Goal: Task Accomplishment & Management: Manage account settings

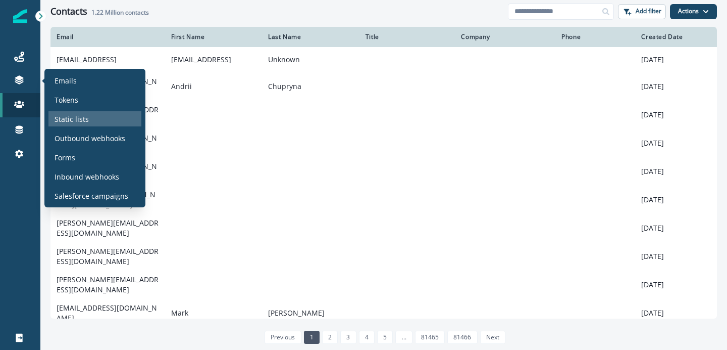
click at [80, 118] on p "Static lists" at bounding box center [72, 119] width 34 height 11
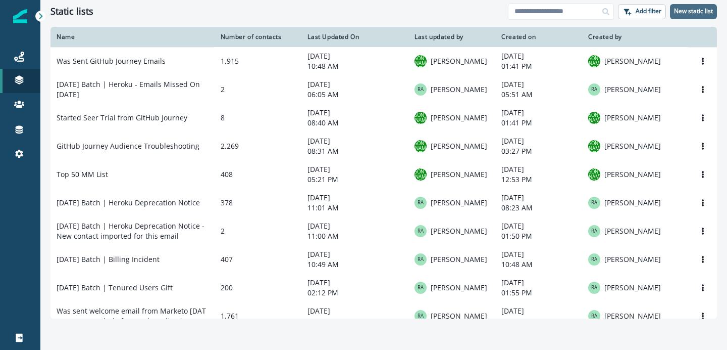
click at [700, 13] on p "New static list" at bounding box center [693, 11] width 39 height 7
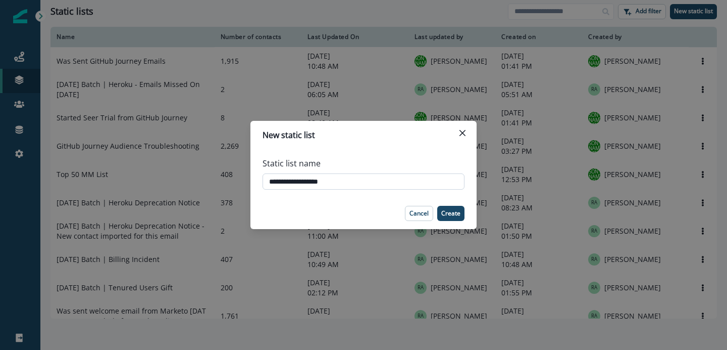
click at [269, 179] on input "**********" at bounding box center [364, 181] width 202 height 16
type input "**********"
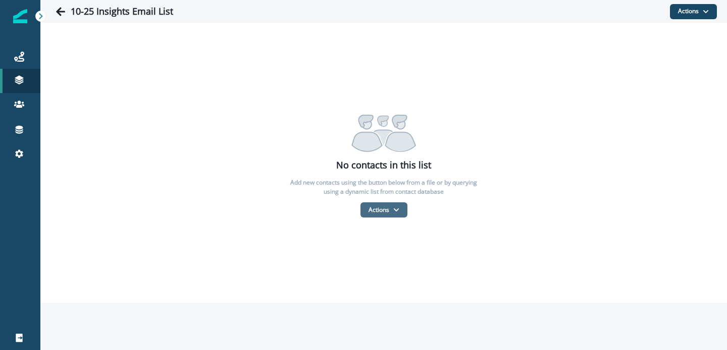
click at [394, 208] on icon "button" at bounding box center [395, 209] width 5 height 3
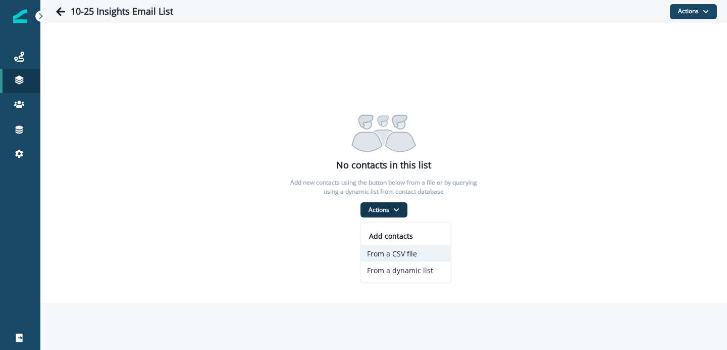
click at [382, 252] on button "From a CSV file" at bounding box center [406, 253] width 90 height 17
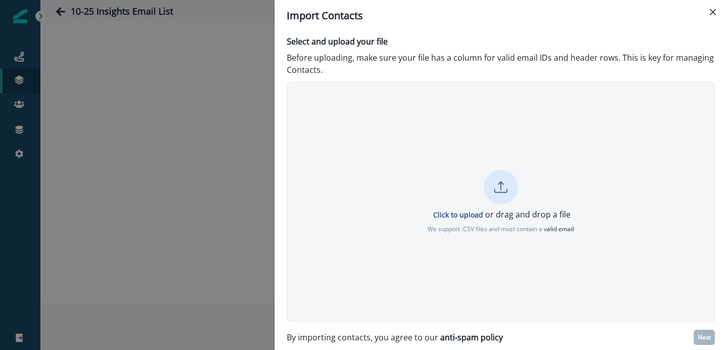
click at [496, 185] on icon at bounding box center [500, 186] width 13 height 13
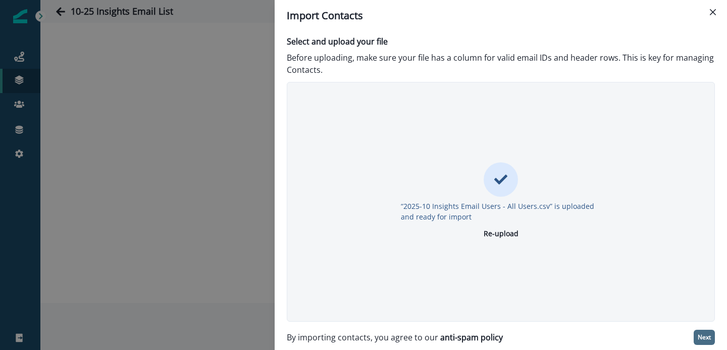
click at [706, 339] on p "Next" at bounding box center [704, 336] width 13 height 7
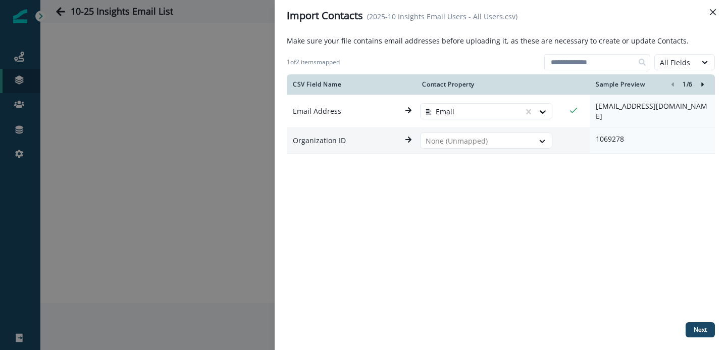
click at [482, 183] on div "CSV Field Name Contact Property Sample Preview 1 / 6 Email Address Email 119307…" at bounding box center [501, 195] width 428 height 243
click at [694, 61] on div "All Fields" at bounding box center [675, 62] width 41 height 13
click at [571, 176] on div "CSV Field Name Contact Property Sample Preview 1 / 6 Email Address Email 119307…" at bounding box center [501, 195] width 428 height 243
click at [698, 332] on p "Next" at bounding box center [700, 329] width 13 height 7
click at [516, 212] on div "CSV Field Name Contact Property Sample Preview 1 / 6 Email Address Email 119307…" at bounding box center [501, 195] width 428 height 243
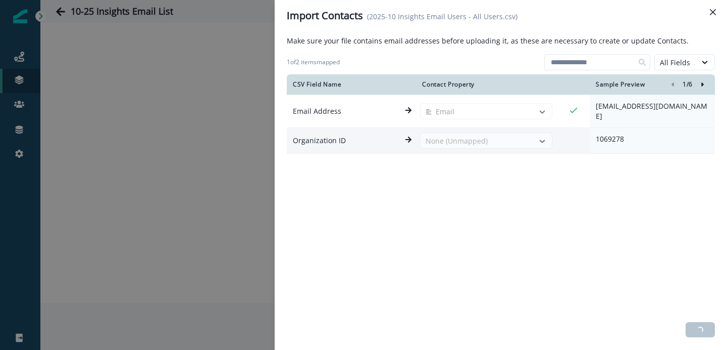
click at [508, 208] on div "CSV Field Name Contact Property Sample Preview 1 / 6 Email Address Email 119307…" at bounding box center [501, 195] width 428 height 243
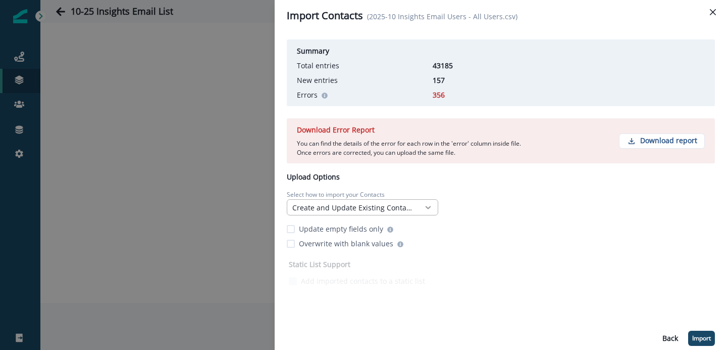
click at [428, 206] on icon at bounding box center [428, 207] width 9 height 10
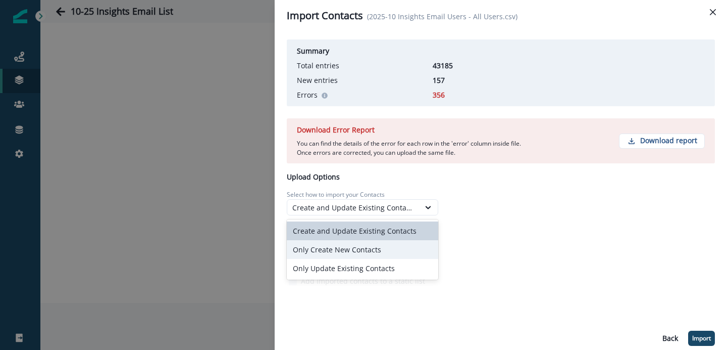
click at [376, 244] on div "Only Create New Contacts" at bounding box center [363, 249] width 152 height 19
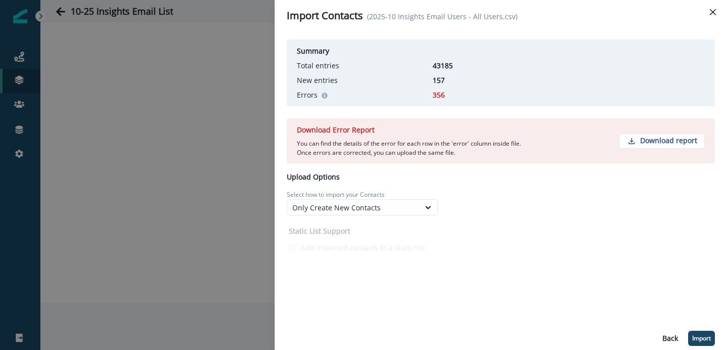
click at [471, 218] on div "Summary Total entries 43185 New entries 157 Errors 356 Download Error Report Yo…" at bounding box center [501, 144] width 428 height 219
click at [412, 213] on div "Only Create New Contacts" at bounding box center [363, 207] width 152 height 16
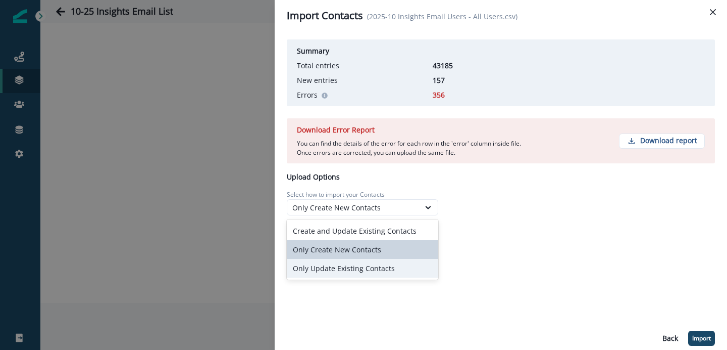
click at [373, 264] on div "Only Update Existing Contacts" at bounding box center [363, 268] width 152 height 19
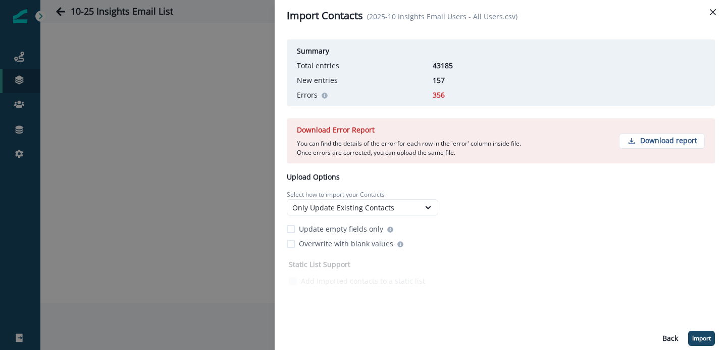
click at [456, 212] on div "Summary Total entries 43185 New entries 157 Errors 356 Download Error Report Yo…" at bounding box center [501, 161] width 428 height 253
click at [643, 137] on p "Download report" at bounding box center [668, 140] width 57 height 9
drag, startPoint x: 434, startPoint y: 66, endPoint x: 458, endPoint y: 56, distance: 26.0
click at [458, 56] on div "Summary Total entries 43185 New entries 157 Errors 356" at bounding box center [501, 72] width 428 height 67
click at [450, 211] on div "Summary Total entries 43185 New entries 157 Errors 356 Download Error Report Yo…" at bounding box center [501, 161] width 428 height 253
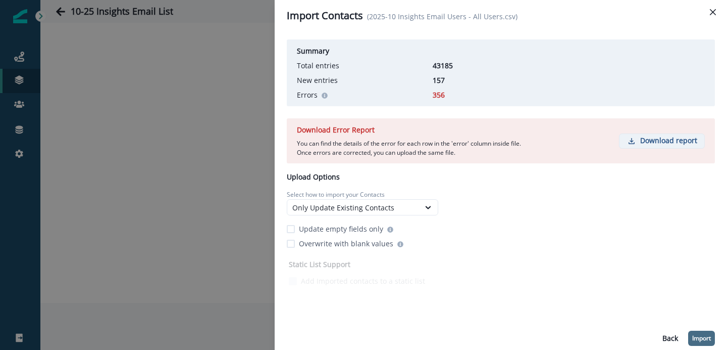
click at [698, 338] on p "Import" at bounding box center [701, 337] width 19 height 7
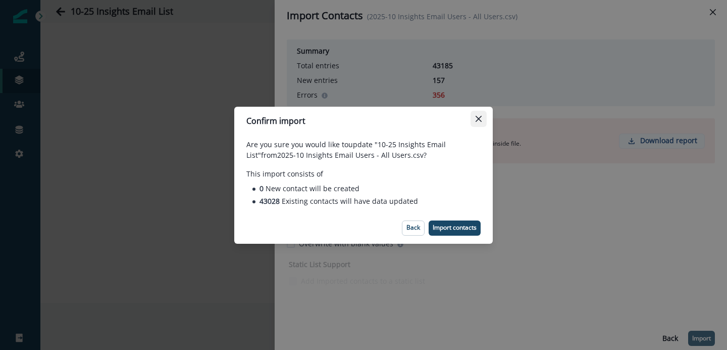
click at [479, 120] on icon "Close" at bounding box center [479, 119] width 6 height 6
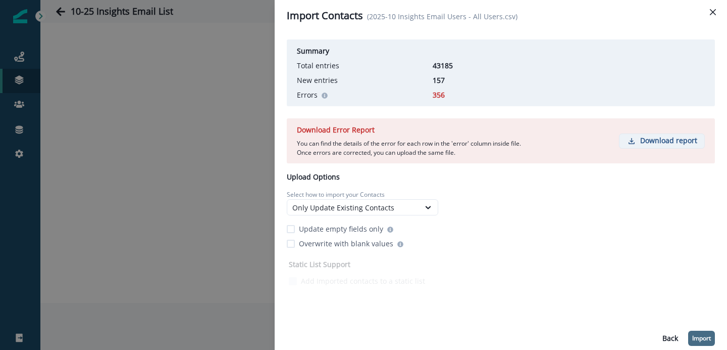
click at [704, 338] on p "Import" at bounding box center [701, 337] width 19 height 7
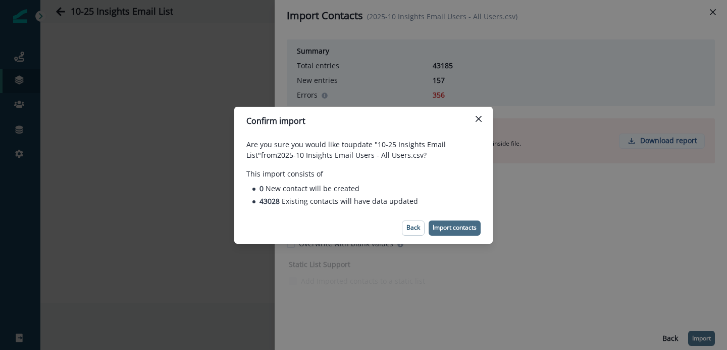
click at [446, 224] on p "Import contacts" at bounding box center [455, 227] width 44 height 7
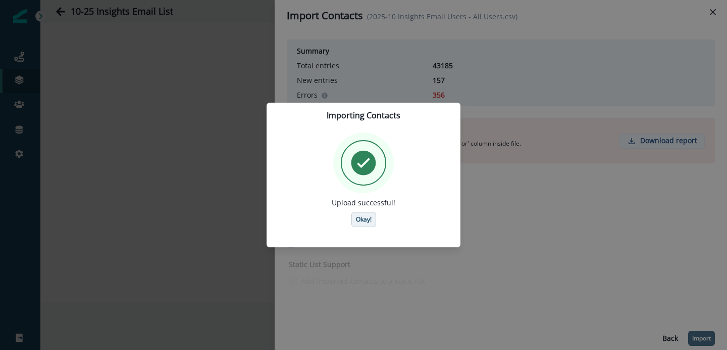
click at [360, 212] on button "Okay!" at bounding box center [364, 219] width 25 height 15
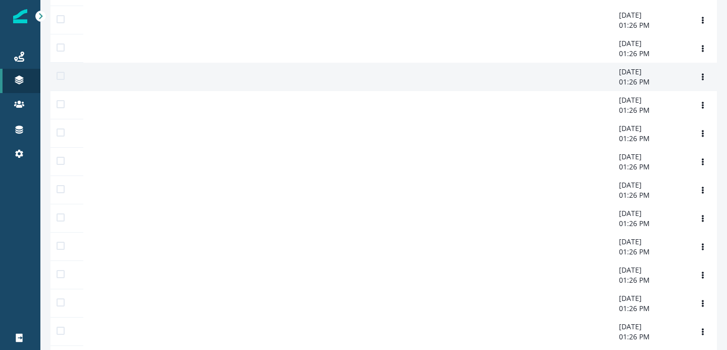
scroll to position [159, 0]
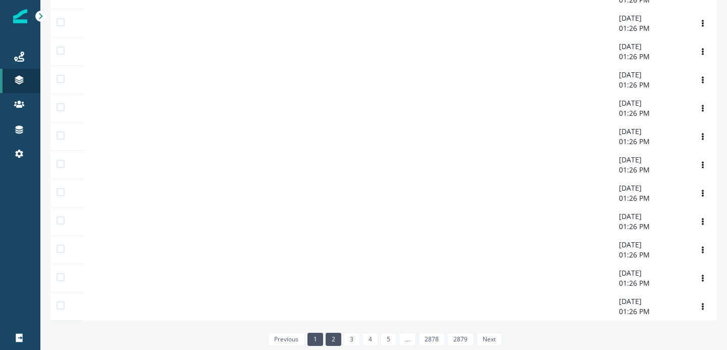
click at [333, 341] on link "2" at bounding box center [334, 338] width 16 height 13
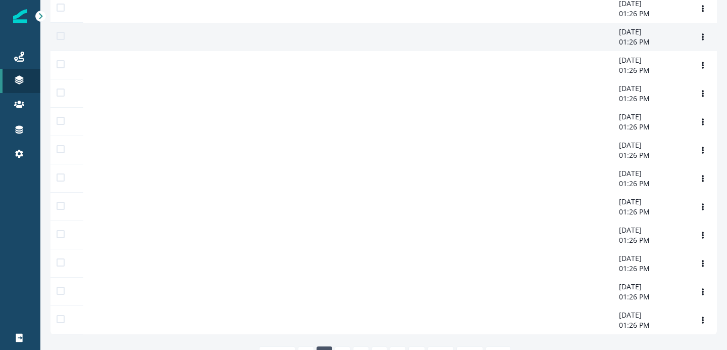
scroll to position [159, 0]
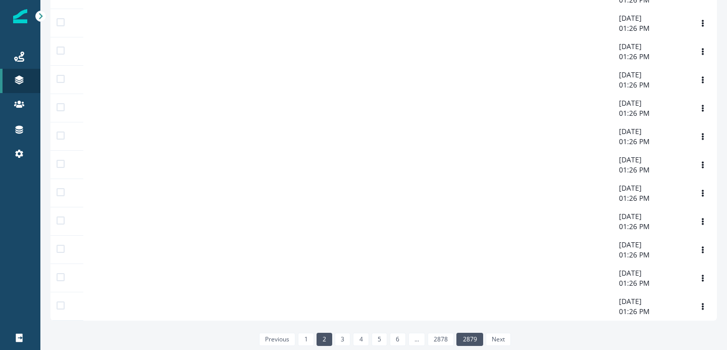
click at [466, 334] on link "2879" at bounding box center [470, 338] width 26 height 13
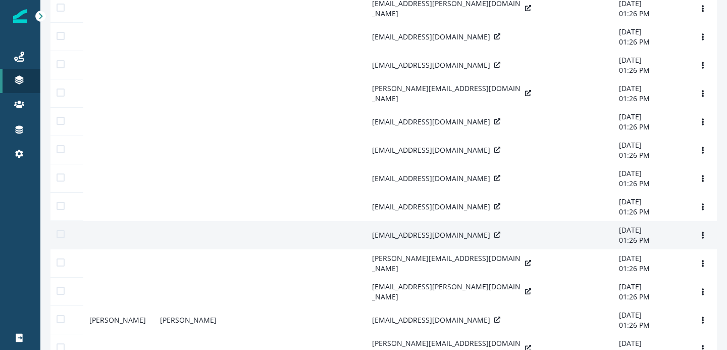
scroll to position [159, 0]
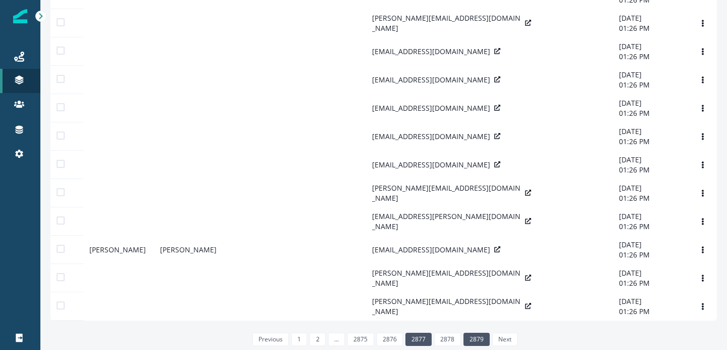
click at [421, 334] on link "2877" at bounding box center [419, 338] width 26 height 13
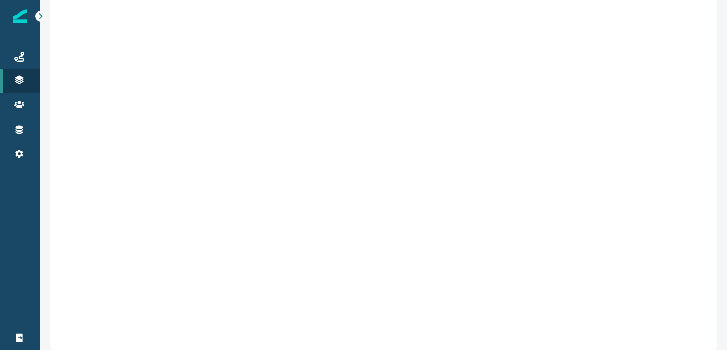
scroll to position [179, 0]
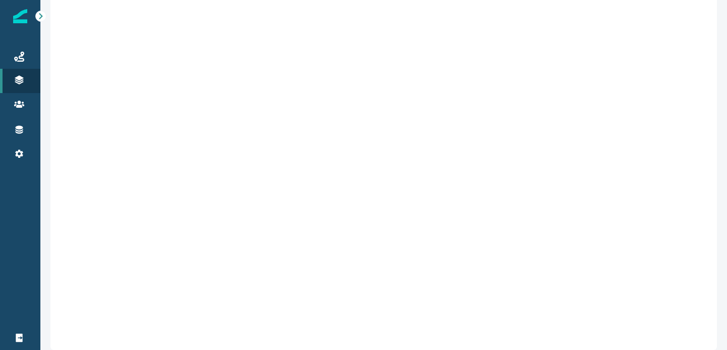
scroll to position [159, 0]
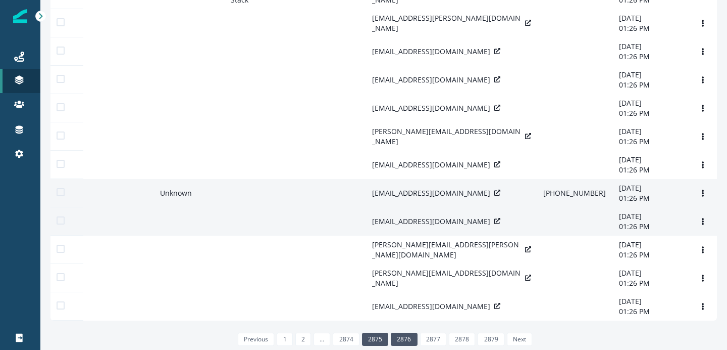
click at [378, 340] on link "2875" at bounding box center [375, 338] width 26 height 13
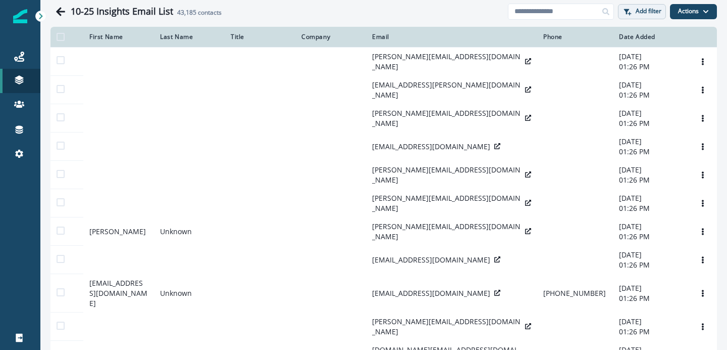
click at [649, 9] on p "Add filter" at bounding box center [649, 11] width 26 height 7
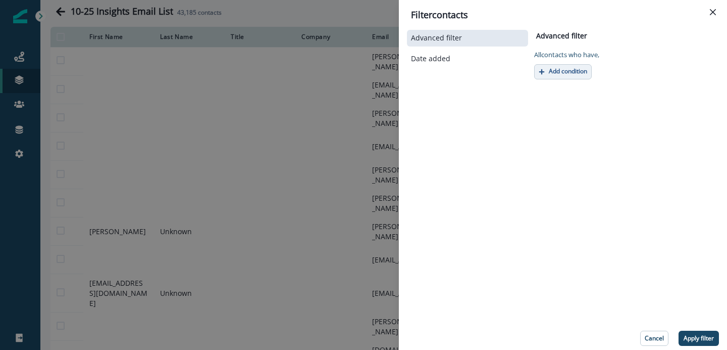
click at [560, 64] on button "Add condition" at bounding box center [563, 71] width 58 height 15
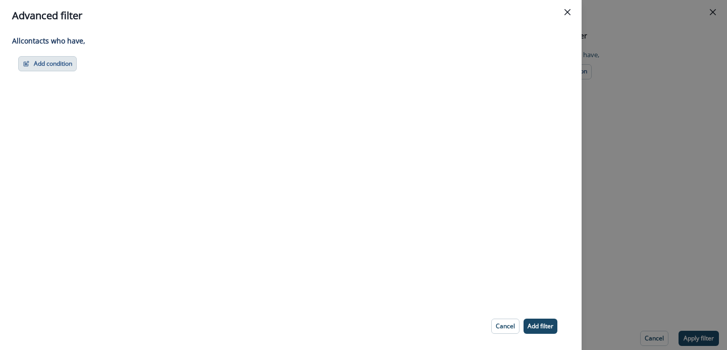
click at [52, 62] on button "Add condition" at bounding box center [47, 63] width 59 height 15
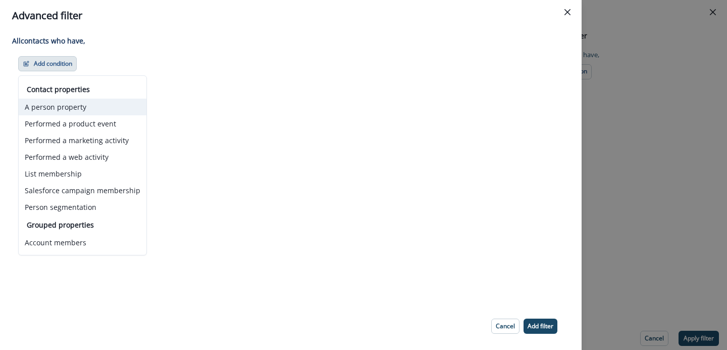
click at [68, 109] on button "A person property" at bounding box center [83, 106] width 128 height 17
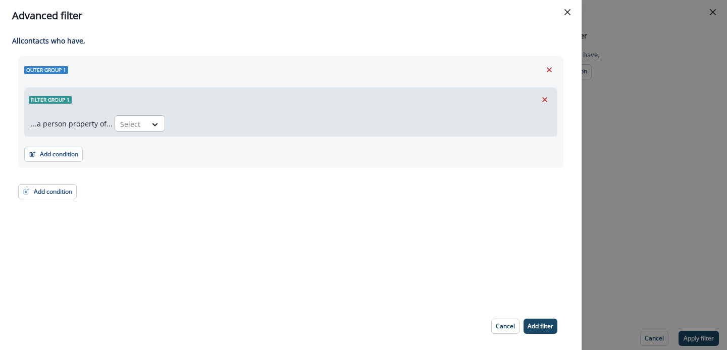
click at [142, 124] on div "Select" at bounding box center [130, 124] width 31 height 17
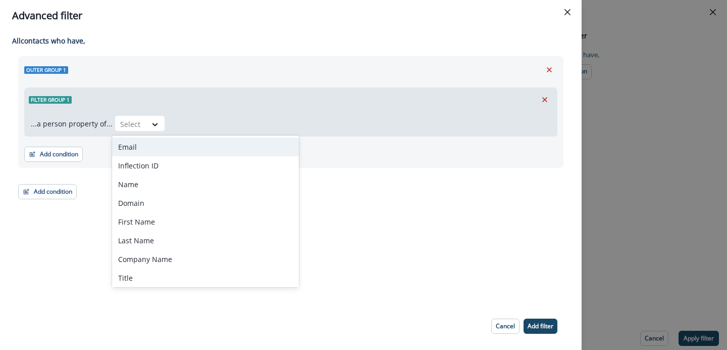
click at [141, 148] on div "Email" at bounding box center [205, 146] width 187 height 19
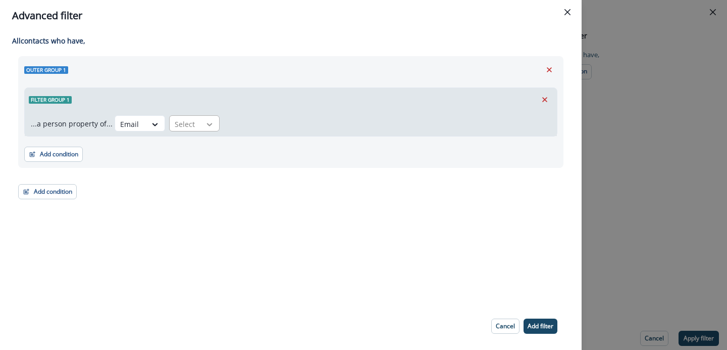
click at [213, 126] on div at bounding box center [209, 124] width 17 height 10
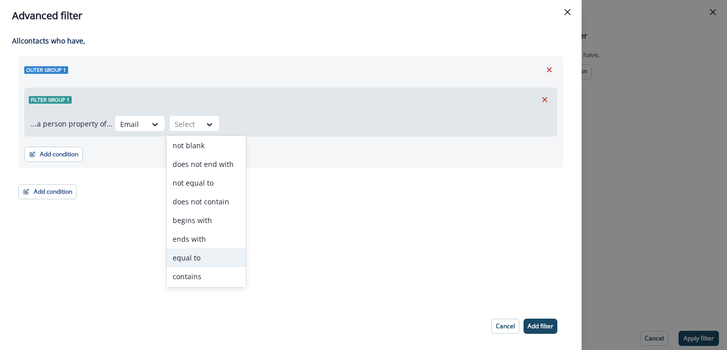
scroll to position [39, 0]
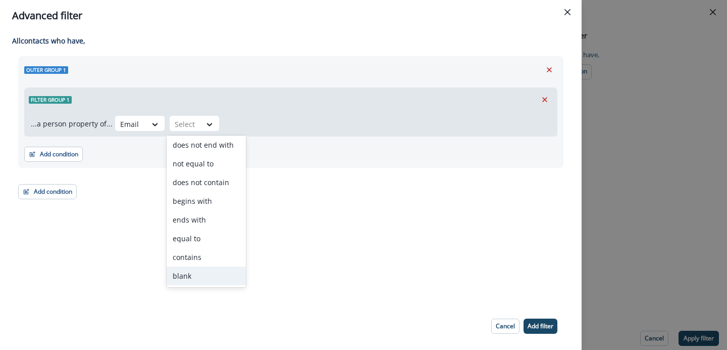
click at [190, 275] on div "blank" at bounding box center [206, 275] width 79 height 19
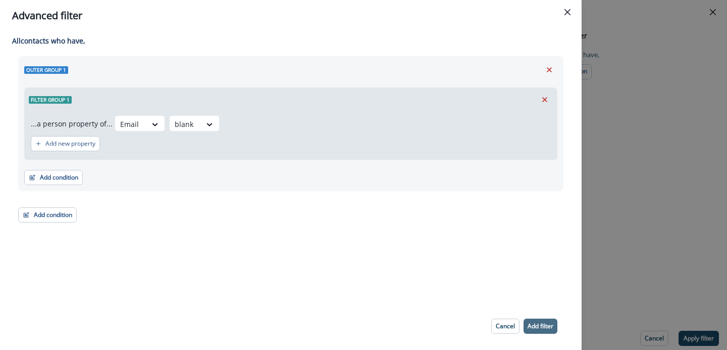
click at [536, 328] on p "Add filter" at bounding box center [541, 325] width 26 height 7
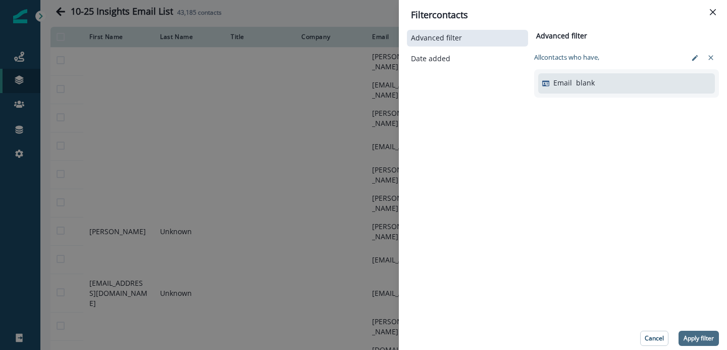
click at [697, 334] on p "Apply filter" at bounding box center [699, 337] width 30 height 7
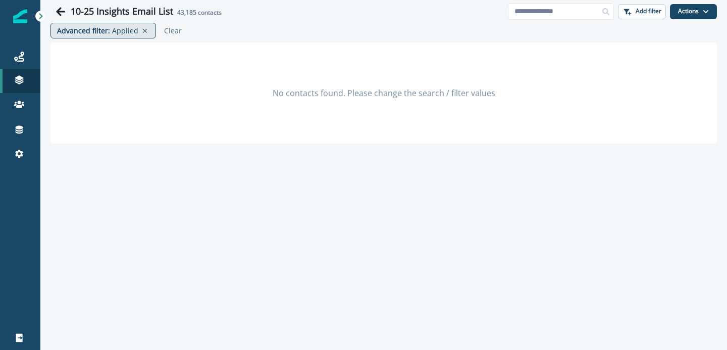
click at [122, 31] on p "Applied" at bounding box center [125, 30] width 26 height 11
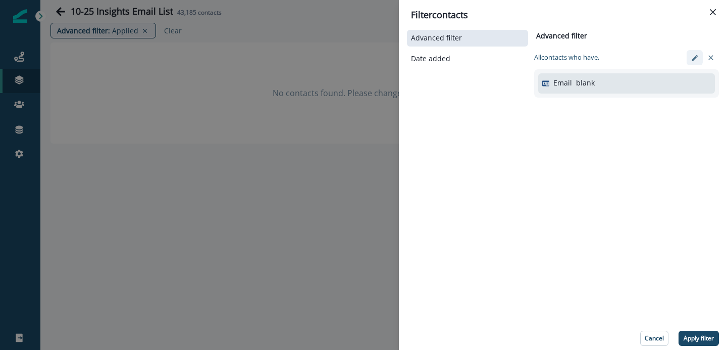
click at [702, 56] on button "edit-filter" at bounding box center [695, 57] width 16 height 15
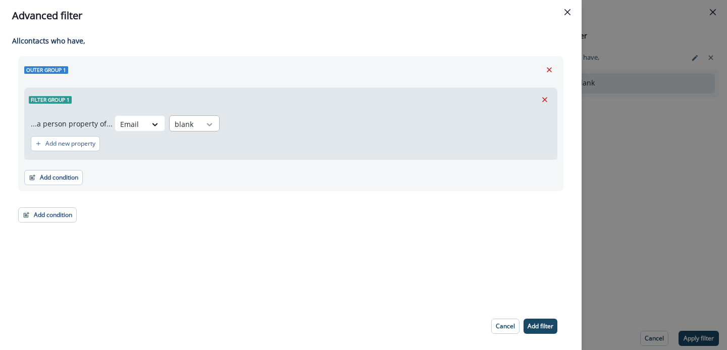
click at [207, 125] on icon at bounding box center [210, 124] width 6 height 3
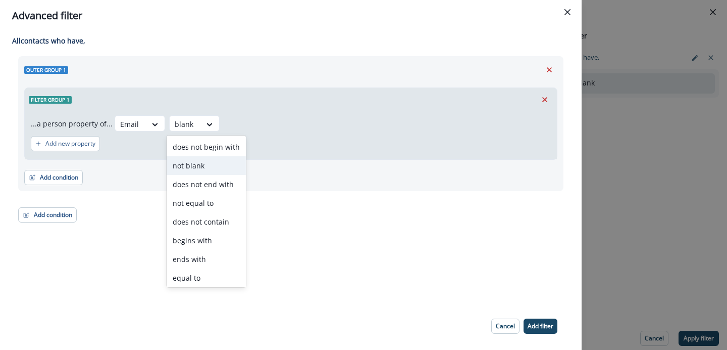
click at [198, 166] on div "not blank" at bounding box center [206, 165] width 79 height 19
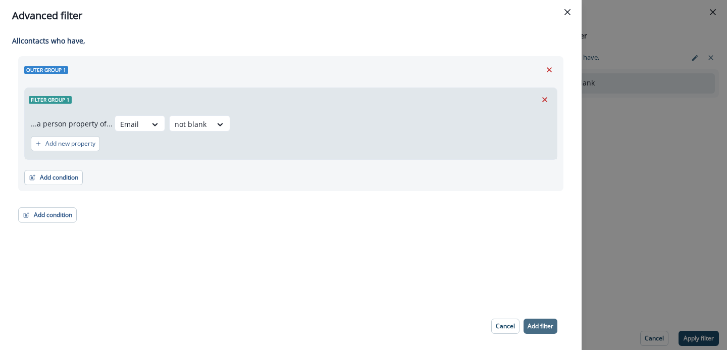
click at [547, 323] on p "Add filter" at bounding box center [541, 325] width 26 height 7
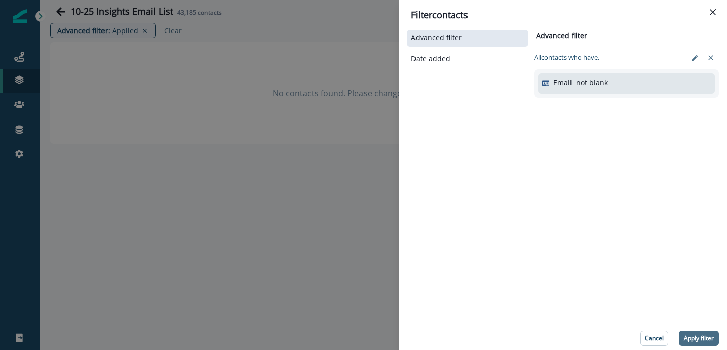
click at [699, 342] on button "Apply filter" at bounding box center [699, 337] width 40 height 15
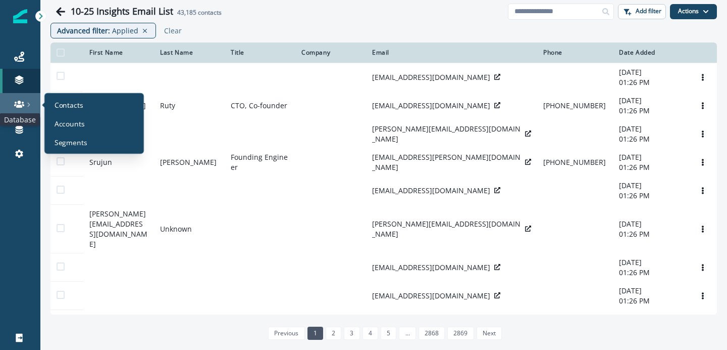
click at [17, 108] on icon at bounding box center [19, 104] width 10 height 10
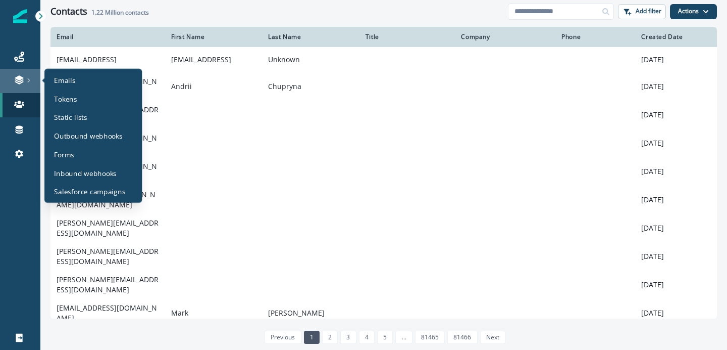
click at [13, 75] on div at bounding box center [20, 80] width 32 height 10
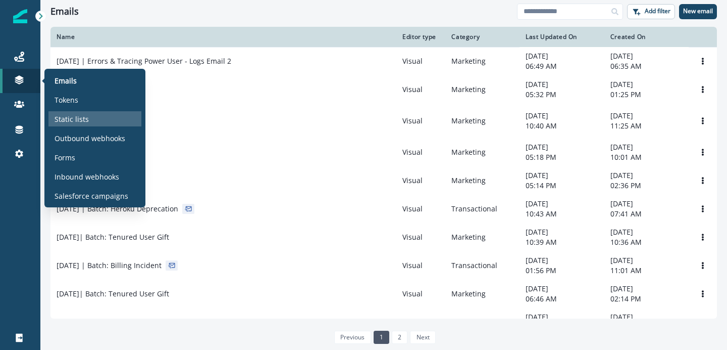
click at [76, 126] on div "Static lists" at bounding box center [94, 118] width 93 height 15
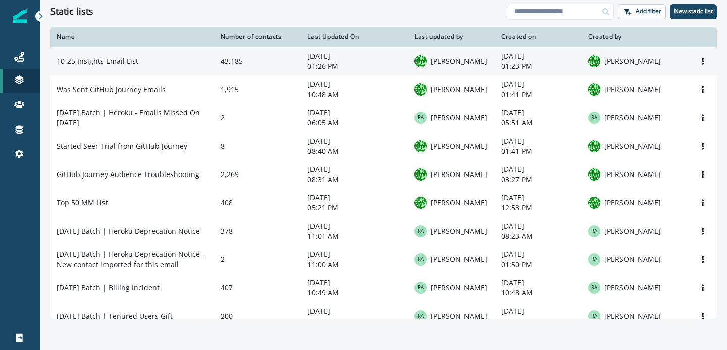
click at [179, 65] on td "10-25 Insights Email List" at bounding box center [133, 61] width 164 height 28
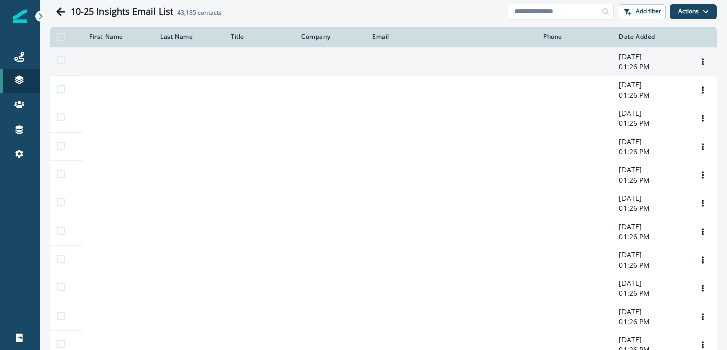
click at [343, 62] on td at bounding box center [330, 61] width 71 height 29
click at [384, 64] on td at bounding box center [451, 61] width 171 height 29
click at [702, 62] on icon "Options" at bounding box center [703, 61] width 7 height 7
click at [573, 63] on td at bounding box center [575, 61] width 76 height 29
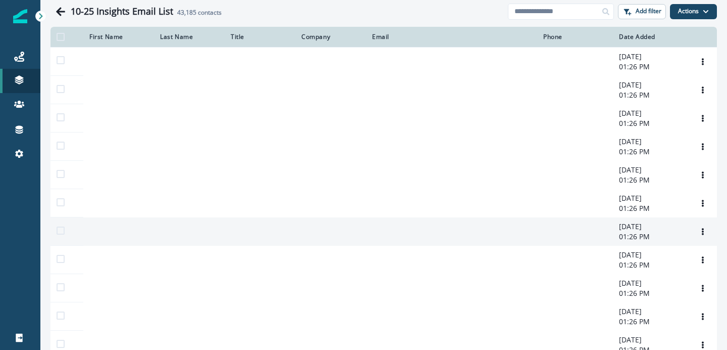
scroll to position [159, 0]
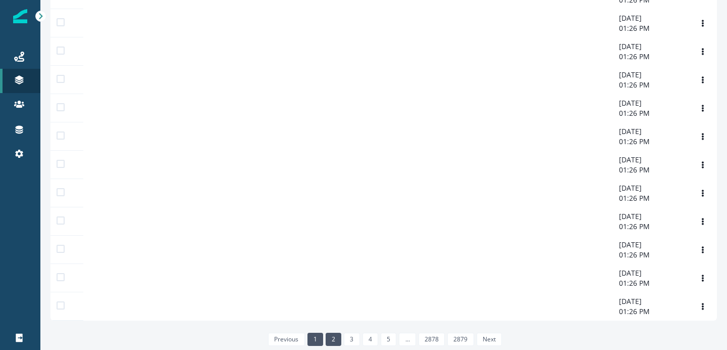
click at [330, 340] on link "2" at bounding box center [334, 338] width 16 height 13
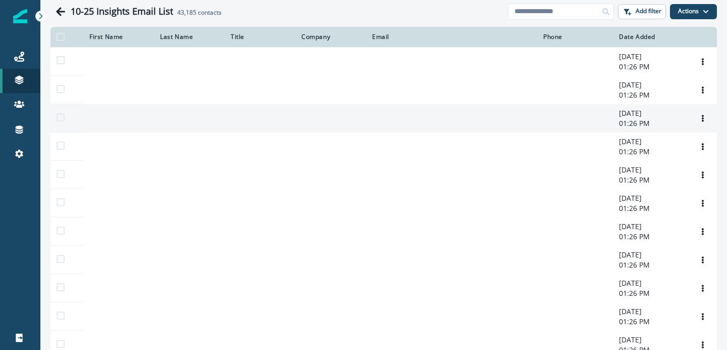
scroll to position [159, 0]
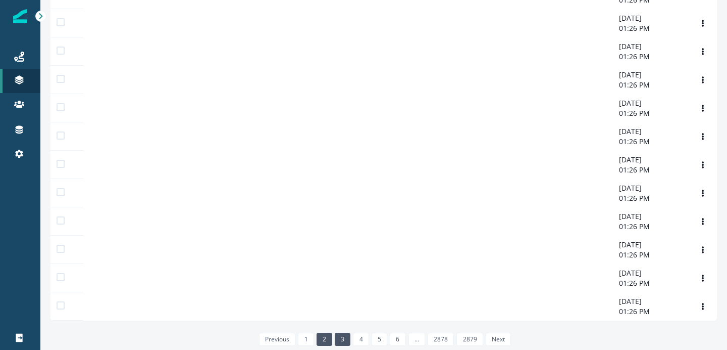
click at [339, 336] on link "3" at bounding box center [343, 338] width 16 height 13
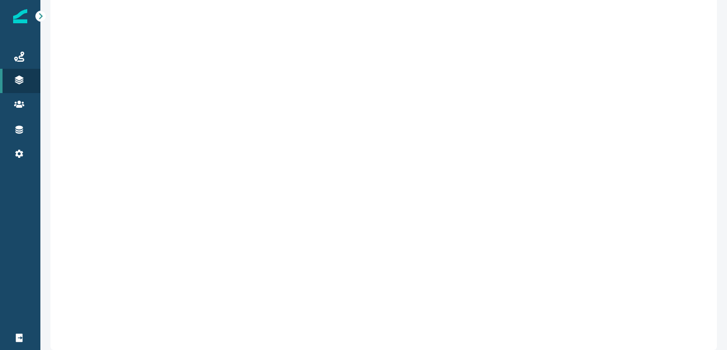
scroll to position [159, 0]
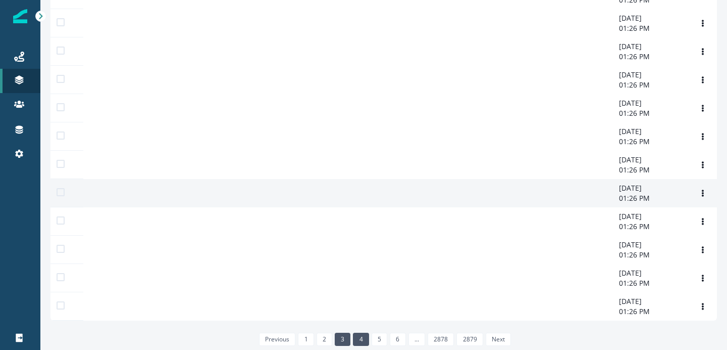
click at [362, 339] on link "4" at bounding box center [361, 338] width 16 height 13
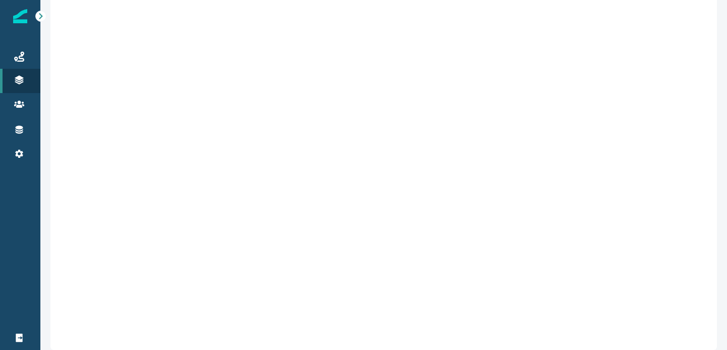
scroll to position [159, 0]
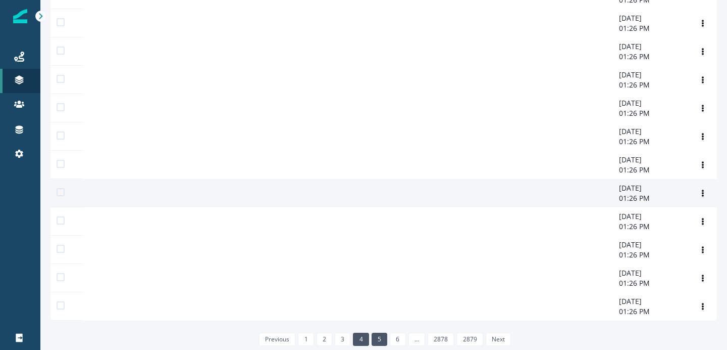
click at [380, 341] on link "5" at bounding box center [380, 338] width 16 height 13
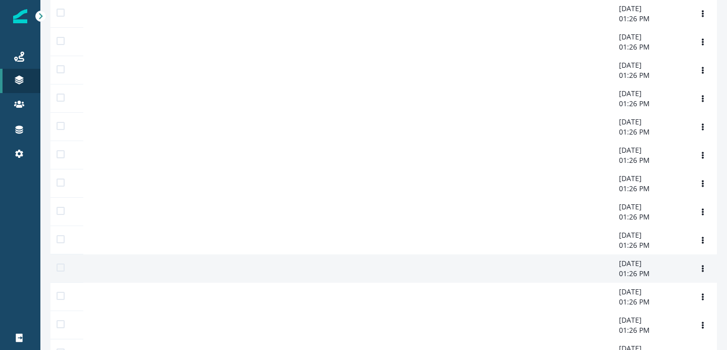
scroll to position [159, 0]
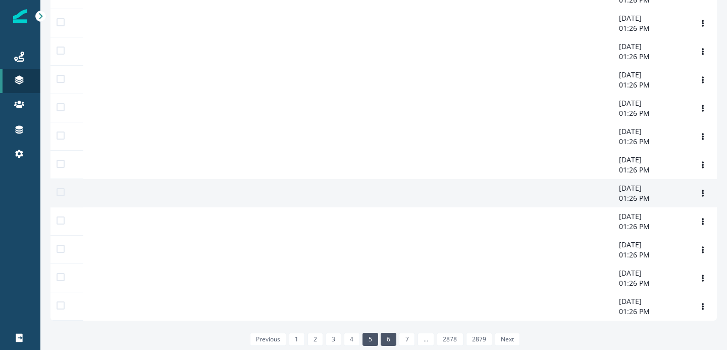
click at [390, 336] on link "6" at bounding box center [389, 338] width 16 height 13
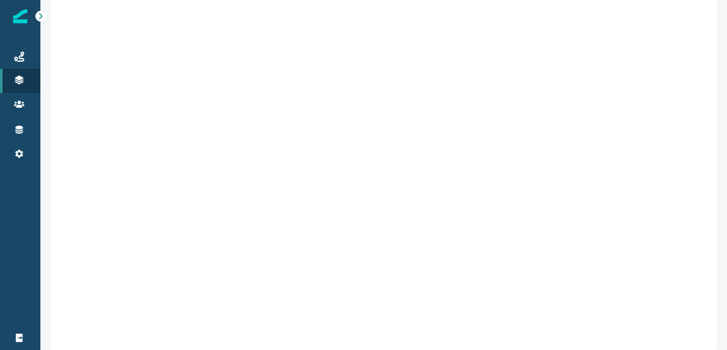
scroll to position [159, 0]
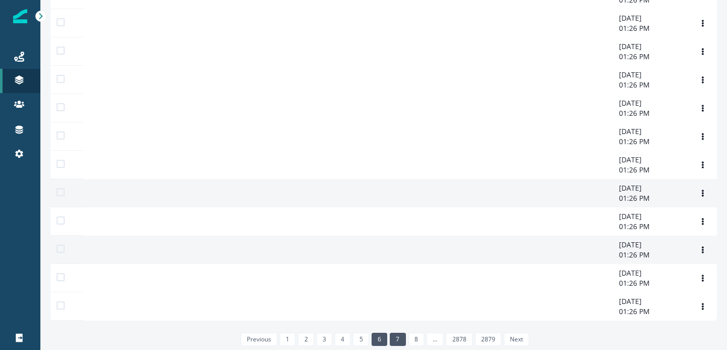
click at [398, 335] on link "7" at bounding box center [398, 338] width 16 height 13
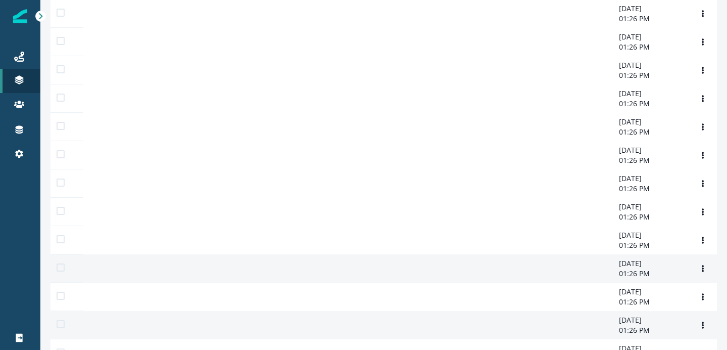
scroll to position [159, 0]
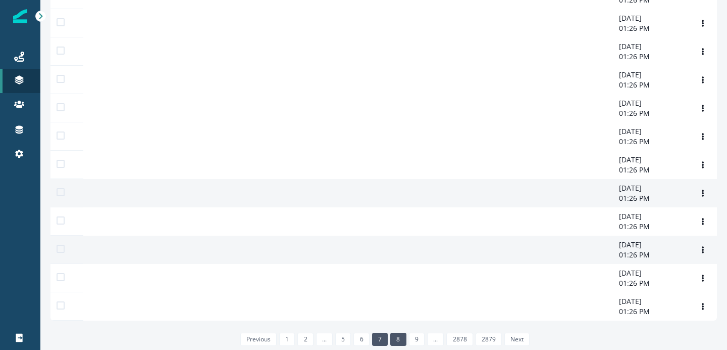
click at [394, 336] on link "8" at bounding box center [398, 338] width 16 height 13
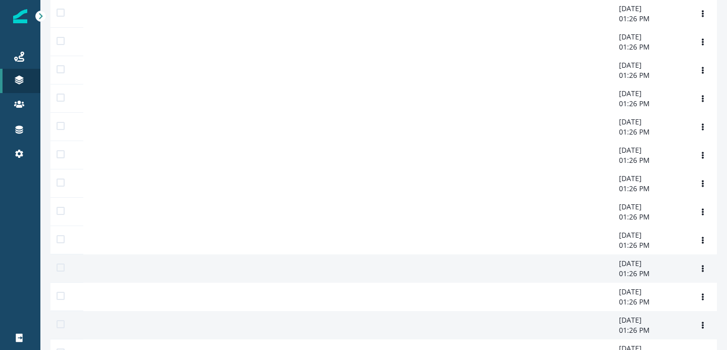
scroll to position [159, 0]
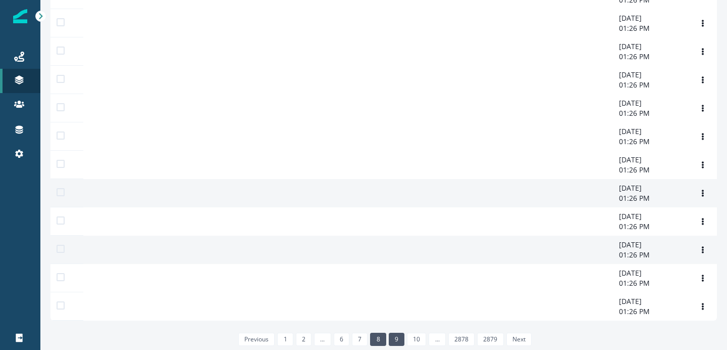
click at [397, 339] on link "9" at bounding box center [397, 338] width 16 height 13
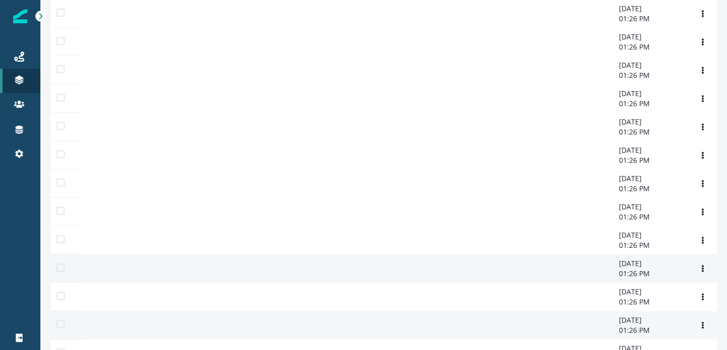
scroll to position [159, 0]
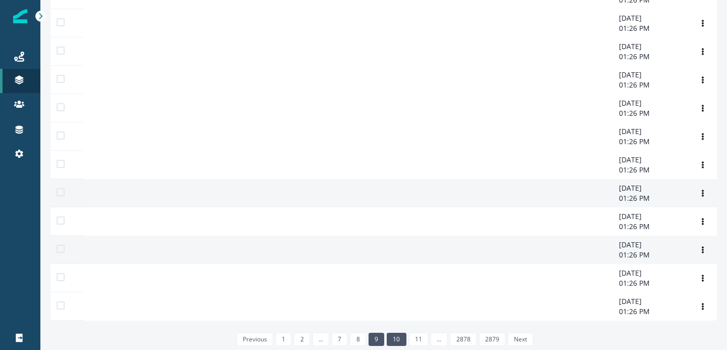
click at [395, 339] on link "10" at bounding box center [396, 338] width 19 height 13
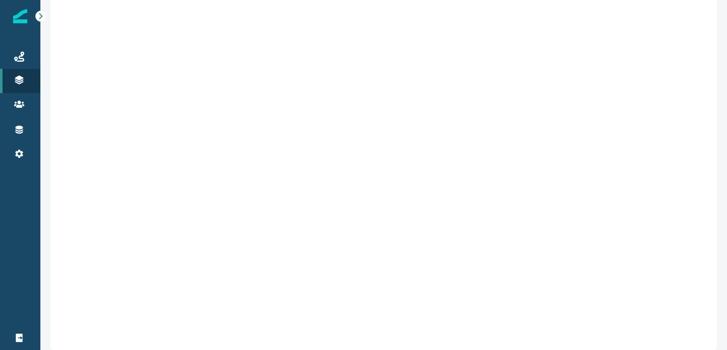
scroll to position [159, 0]
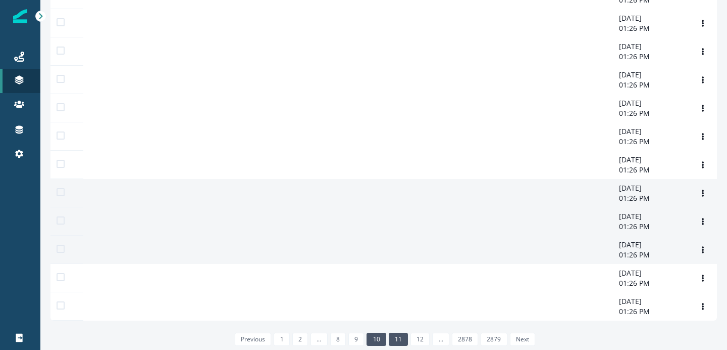
click at [397, 338] on link "11" at bounding box center [398, 338] width 19 height 13
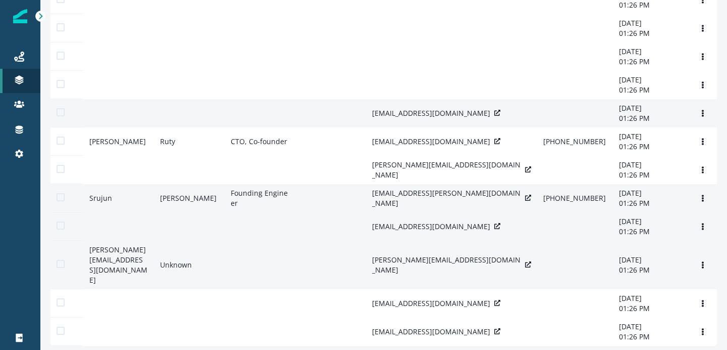
scroll to position [159, 0]
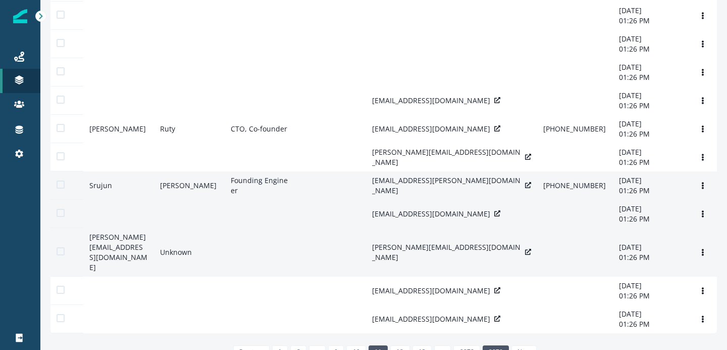
click at [493, 345] on link "2879" at bounding box center [496, 351] width 26 height 13
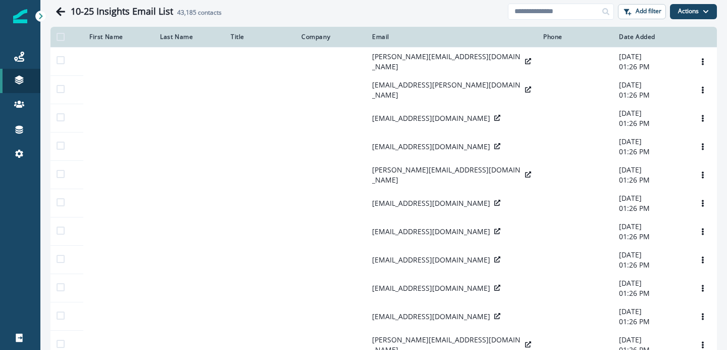
click at [631, 40] on th "Date Added" at bounding box center [651, 37] width 76 height 20
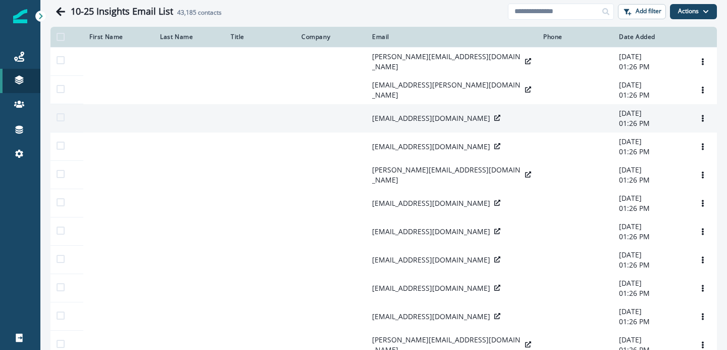
click at [494, 120] on icon at bounding box center [497, 118] width 6 height 6
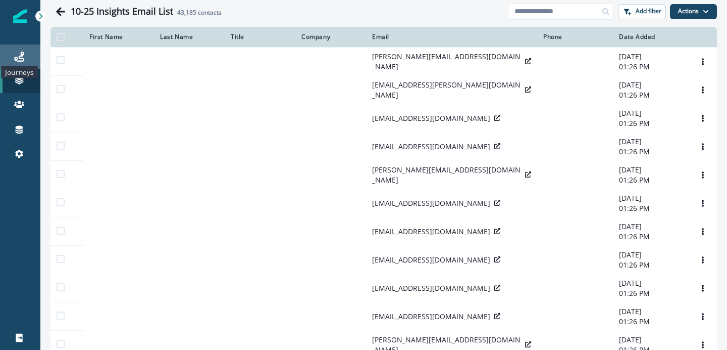
click at [21, 58] on icon at bounding box center [19, 57] width 10 height 10
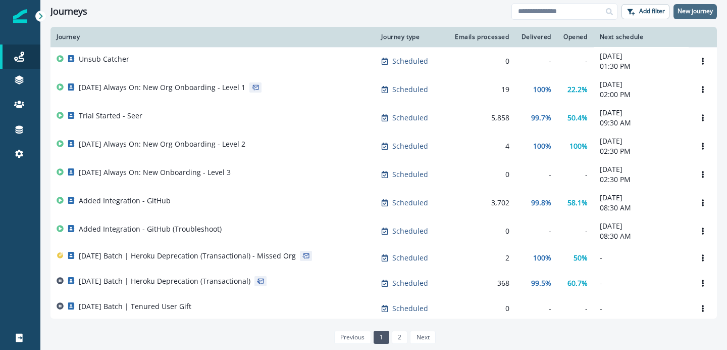
click at [699, 11] on p "New journey" at bounding box center [695, 11] width 35 height 7
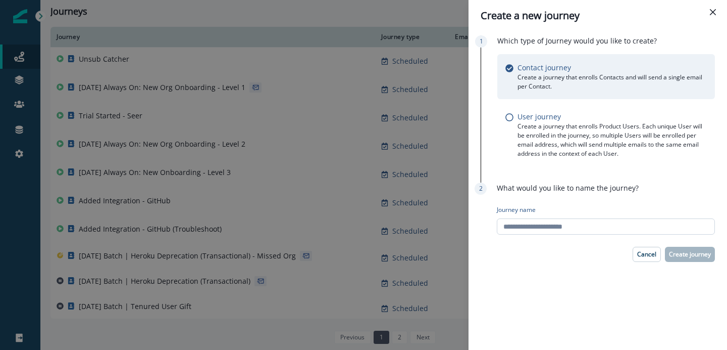
click at [566, 221] on input "Journey name" at bounding box center [606, 226] width 218 height 16
type input "**********"
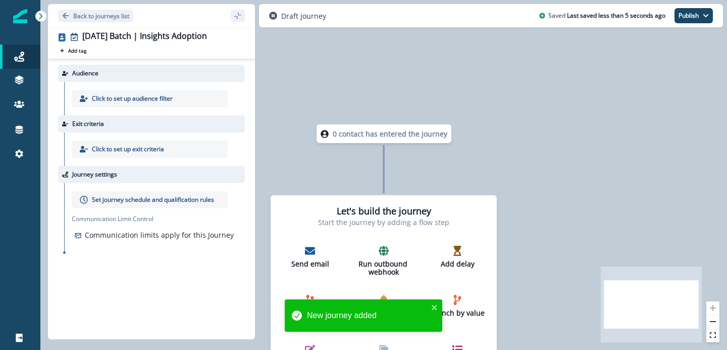
click at [146, 98] on p "Click to set up audience filter" at bounding box center [132, 98] width 81 height 9
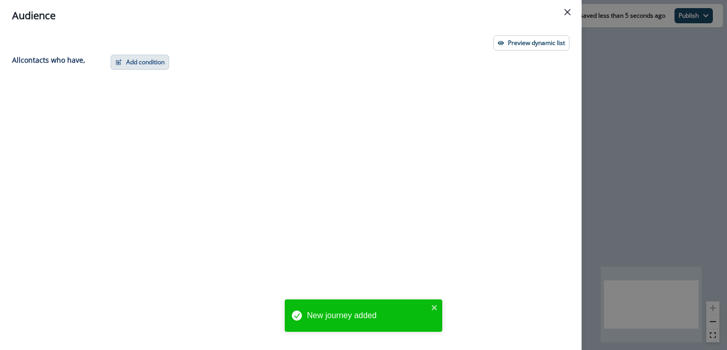
click at [147, 67] on button "Add condition" at bounding box center [140, 62] width 59 height 15
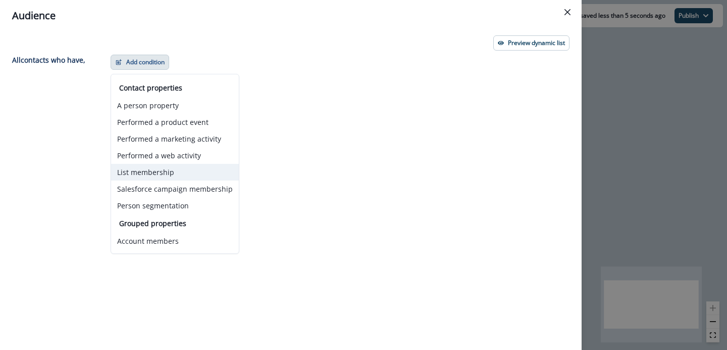
click at [162, 174] on button "List membership" at bounding box center [175, 172] width 128 height 17
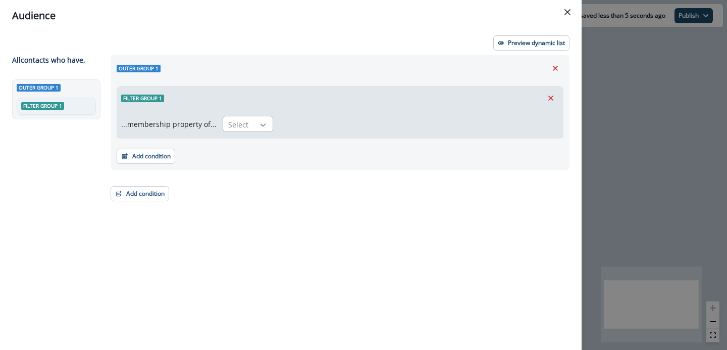
click at [255, 122] on div at bounding box center [263, 125] width 17 height 10
click at [240, 146] on div "in" at bounding box center [245, 147] width 51 height 19
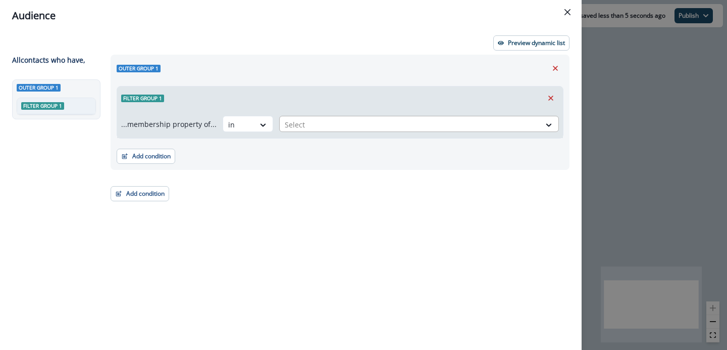
click at [323, 127] on div at bounding box center [410, 124] width 251 height 13
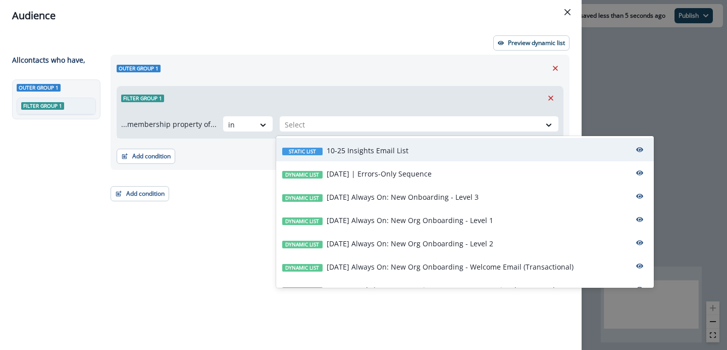
click at [341, 144] on div "Static list 10-25 Insights Email List" at bounding box center [465, 149] width 378 height 23
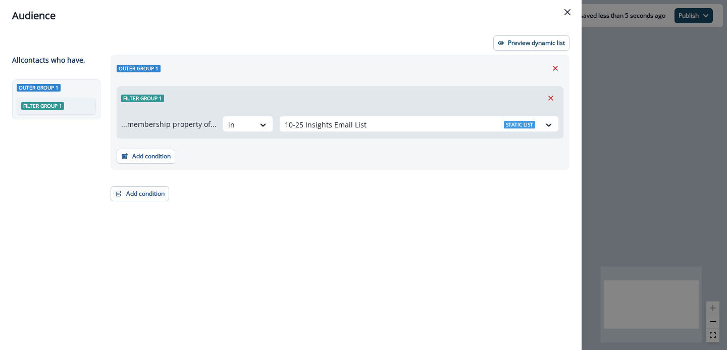
click at [339, 78] on div "Outer group 1 Filter group 1 ...membership property of... in option 10-25 Insig…" at bounding box center [340, 112] width 459 height 115
click at [162, 153] on button "Add condition" at bounding box center [146, 155] width 59 height 15
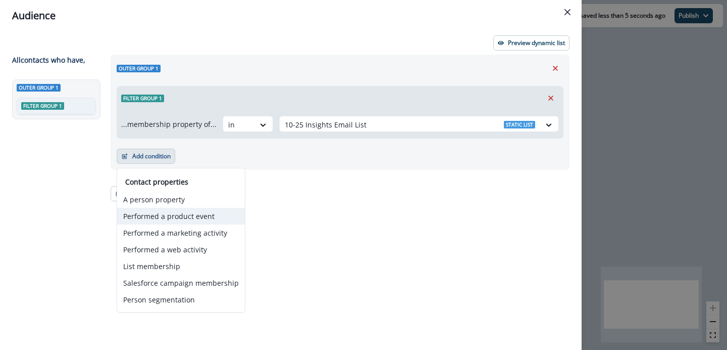
click at [161, 214] on button "Performed a product event" at bounding box center [181, 216] width 128 height 17
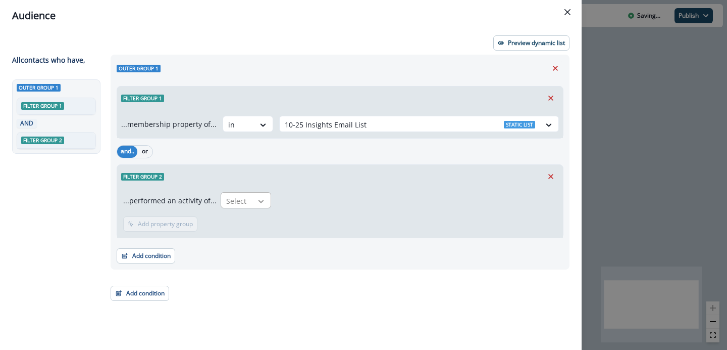
click at [261, 201] on icon at bounding box center [261, 201] width 9 height 10
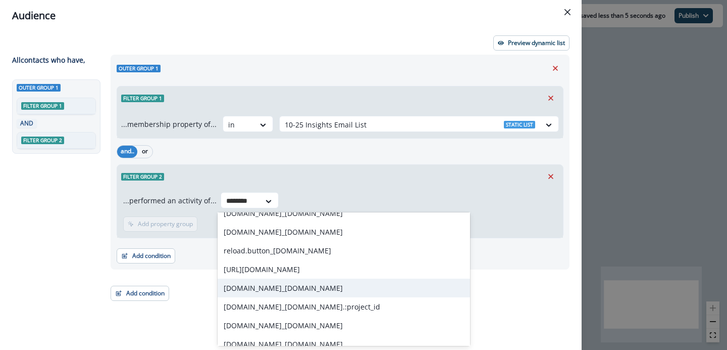
scroll to position [364, 0]
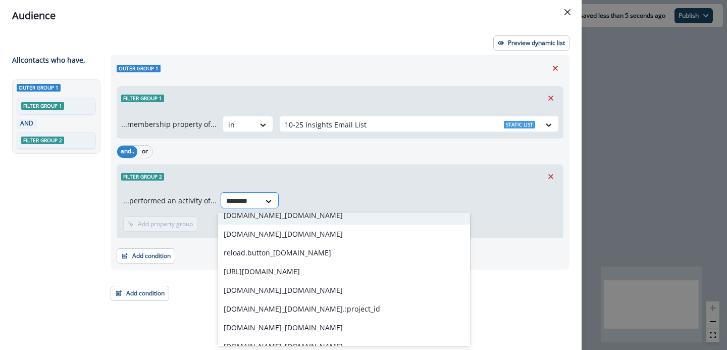
click at [241, 201] on input "********" at bounding box center [240, 200] width 29 height 11
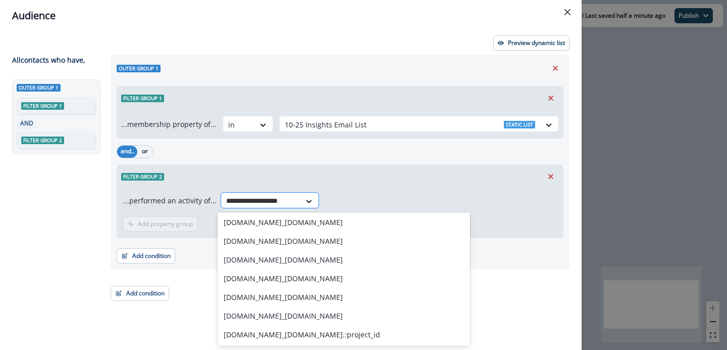
scroll to position [95, 0]
type input "**********"
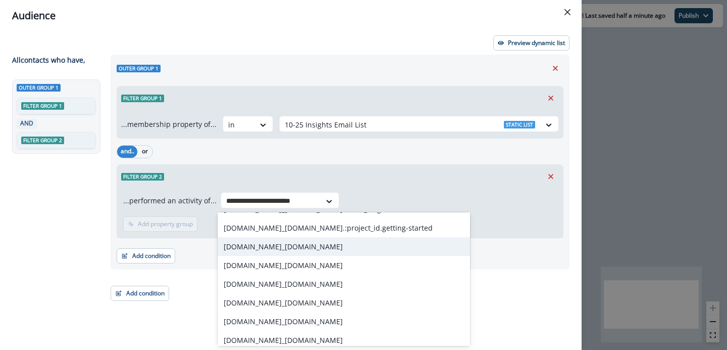
scroll to position [834, 0]
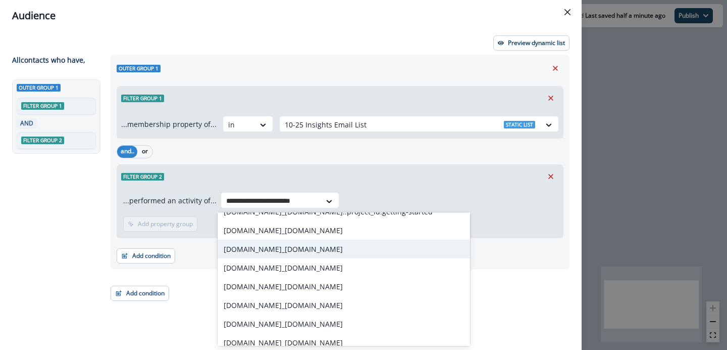
click at [278, 251] on div "reload.page_view.insights" at bounding box center [344, 248] width 253 height 19
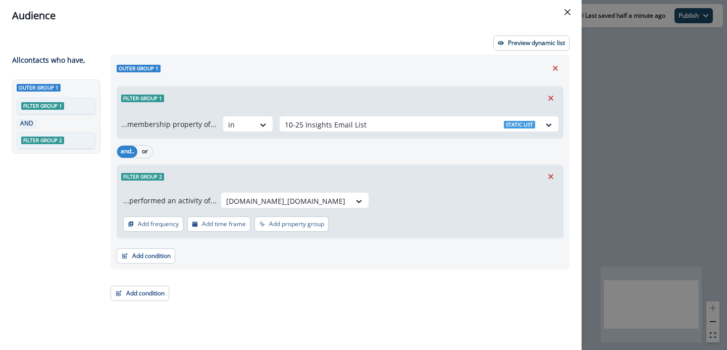
click at [371, 193] on div "...performed an activity of... option reload.page_view.insights, selected. relo…" at bounding box center [340, 202] width 434 height 20
click at [531, 44] on p "Preview dynamic list" at bounding box center [536, 42] width 57 height 7
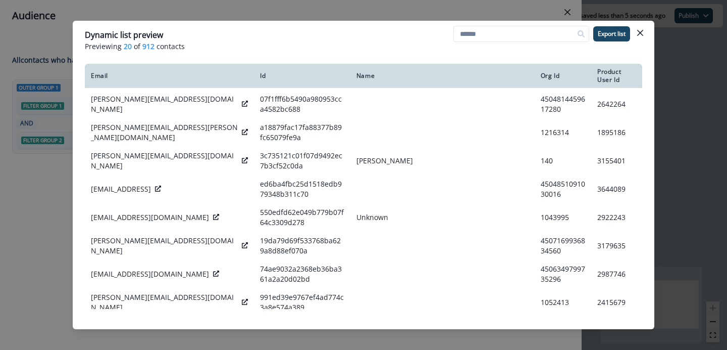
scroll to position [0, 0]
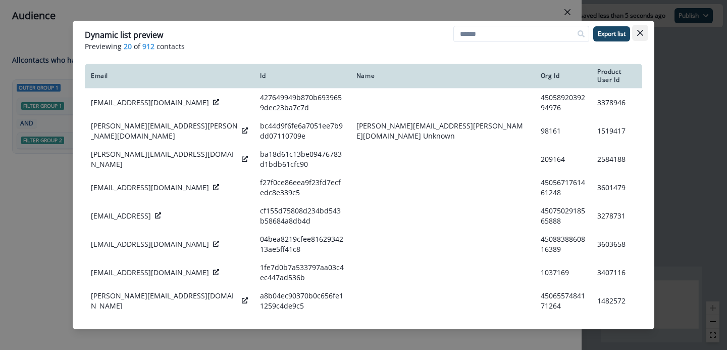
click at [638, 36] on button "Close" at bounding box center [640, 33] width 16 height 16
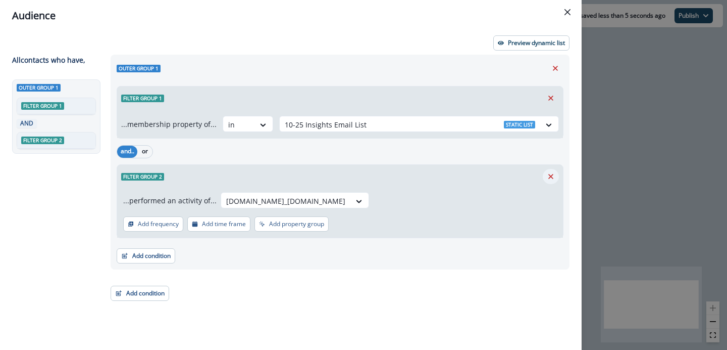
click at [547, 172] on icon "Remove" at bounding box center [551, 176] width 9 height 9
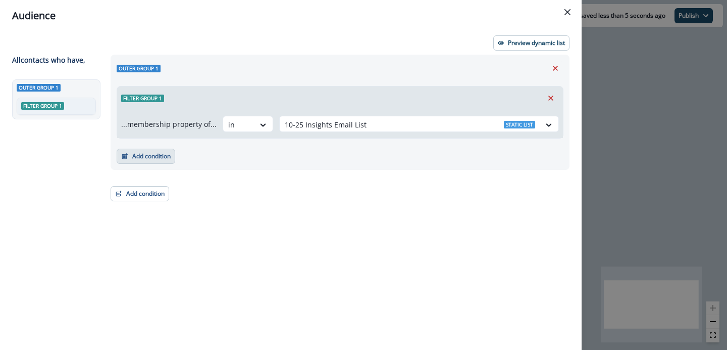
click at [153, 151] on button "Add condition" at bounding box center [146, 155] width 59 height 15
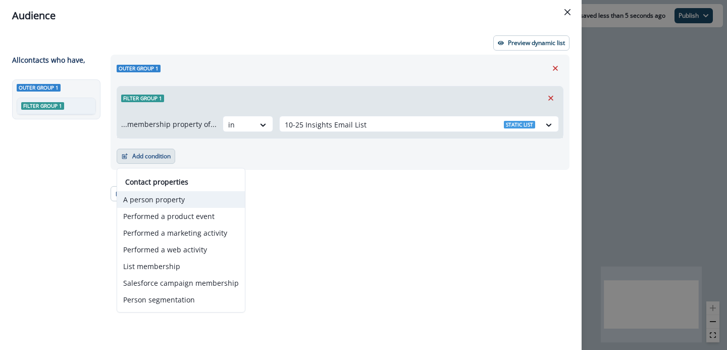
click at [174, 204] on button "A person property" at bounding box center [181, 199] width 128 height 17
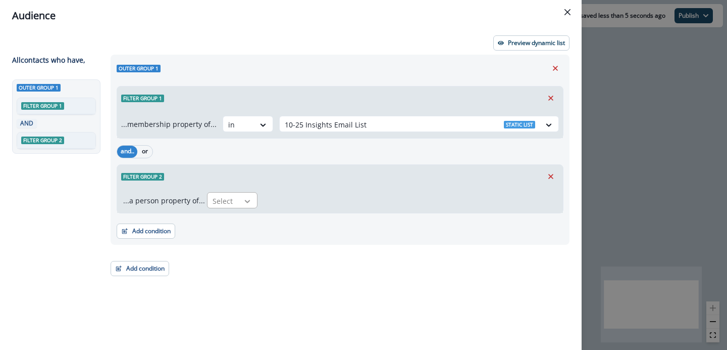
click at [243, 199] on icon at bounding box center [247, 201] width 9 height 10
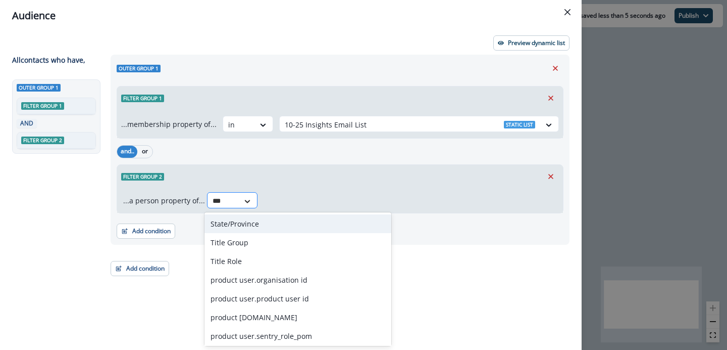
type input "****"
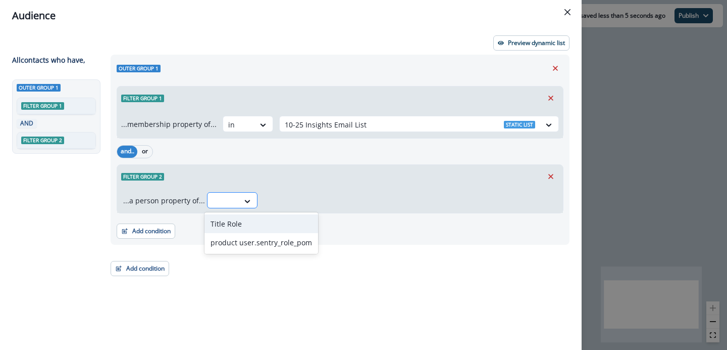
click at [228, 196] on div at bounding box center [223, 200] width 21 height 13
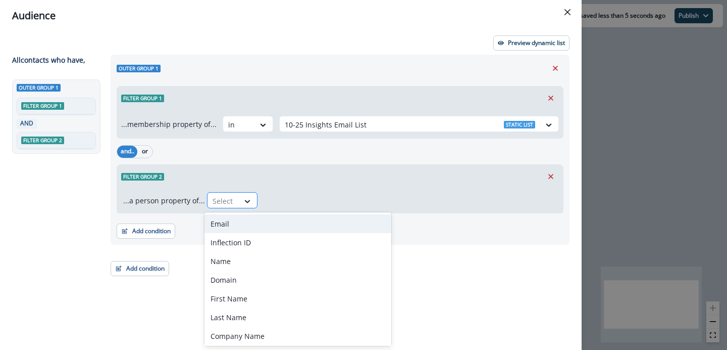
click at [243, 197] on icon at bounding box center [247, 201] width 9 height 10
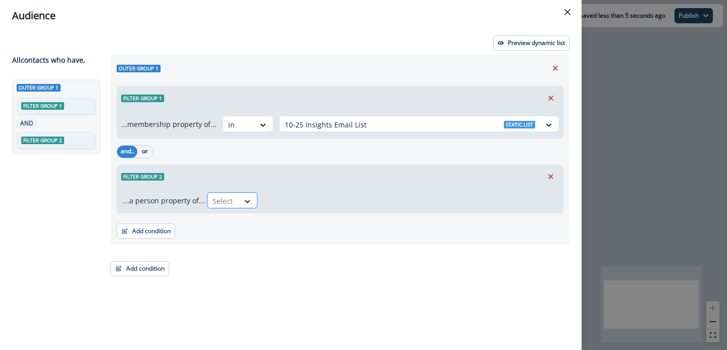
click at [243, 197] on icon at bounding box center [247, 201] width 9 height 10
type input "*"
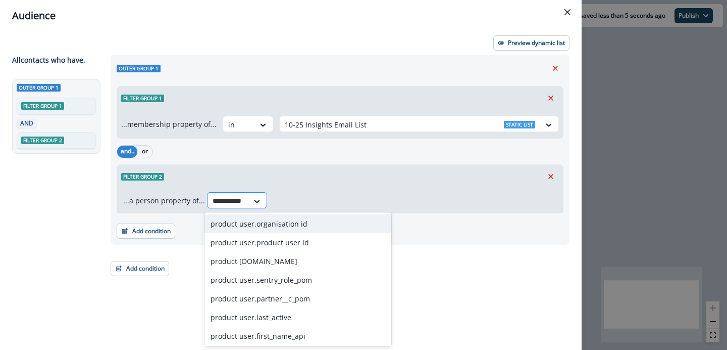
type input "**********"
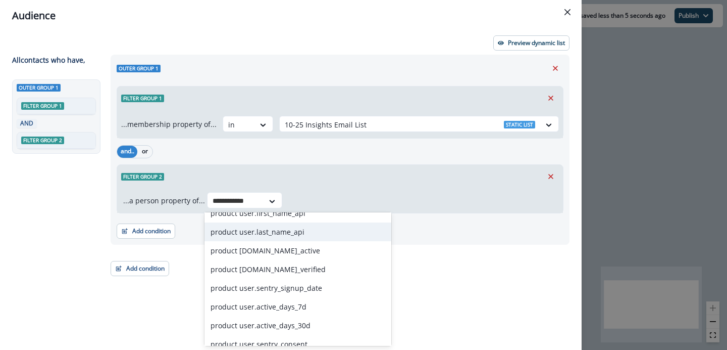
scroll to position [124, 0]
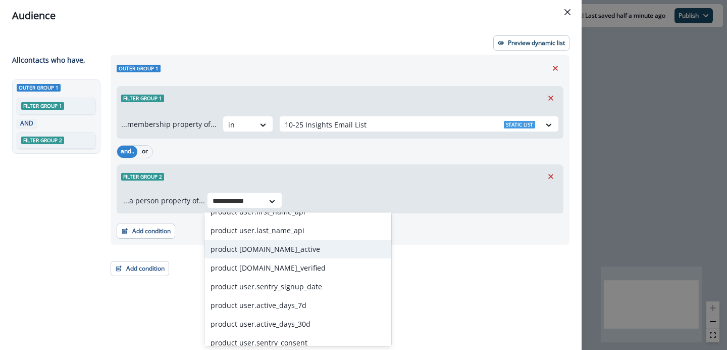
click at [287, 257] on div "product user.is_active" at bounding box center [298, 248] width 187 height 19
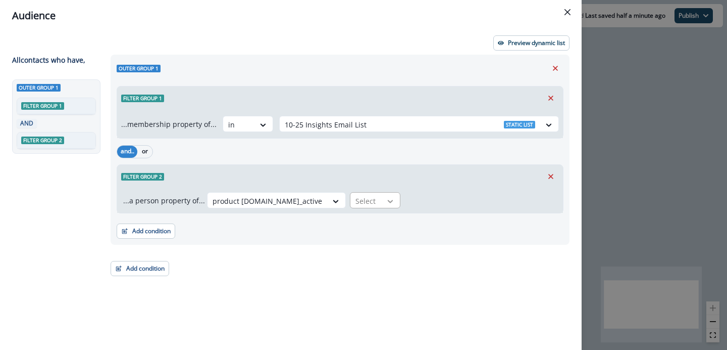
click at [382, 200] on div at bounding box center [390, 201] width 17 height 10
click at [327, 223] on div "true" at bounding box center [335, 223] width 51 height 19
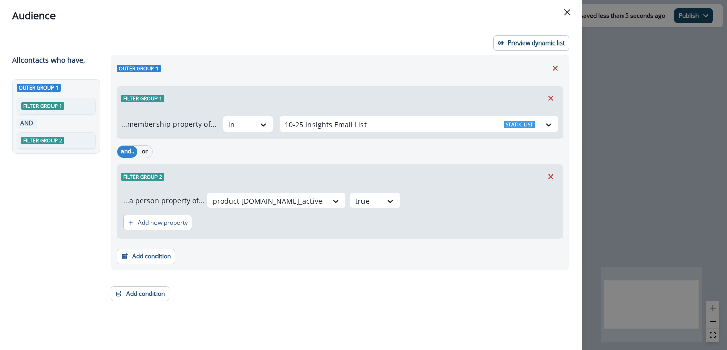
click at [332, 171] on div "Filter group 2" at bounding box center [340, 176] width 446 height 23
click at [542, 45] on p "Preview dynamic list" at bounding box center [536, 42] width 57 height 7
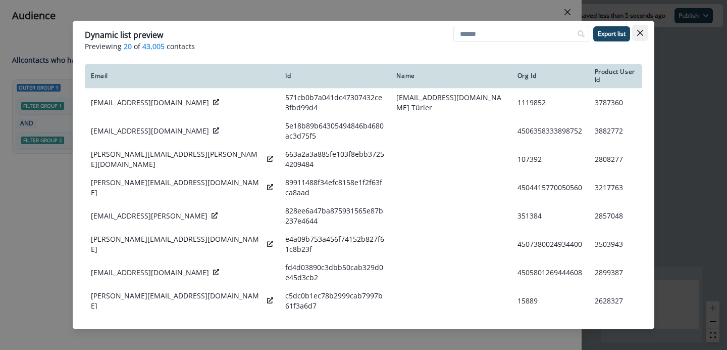
click at [645, 32] on button "Close" at bounding box center [640, 33] width 16 height 16
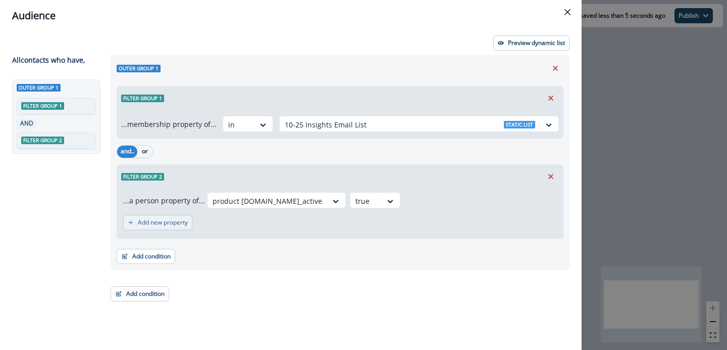
click at [173, 222] on p "Add new property" at bounding box center [163, 222] width 50 height 7
click at [183, 223] on div at bounding box center [177, 227] width 21 height 13
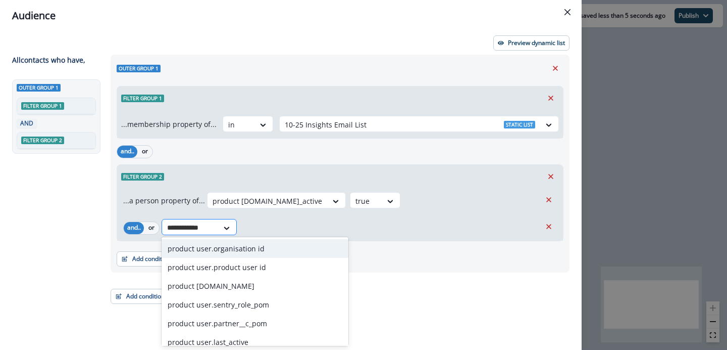
type input "**********"
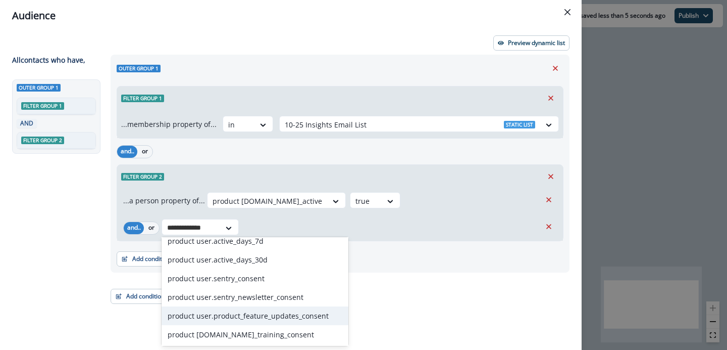
scroll to position [213, 0]
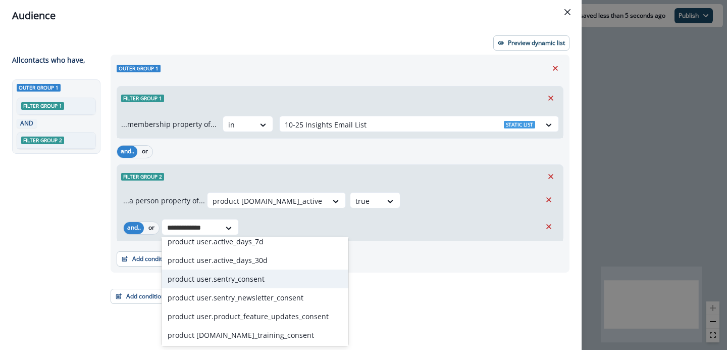
click at [242, 286] on div "product user.sentry_consent" at bounding box center [255, 278] width 187 height 19
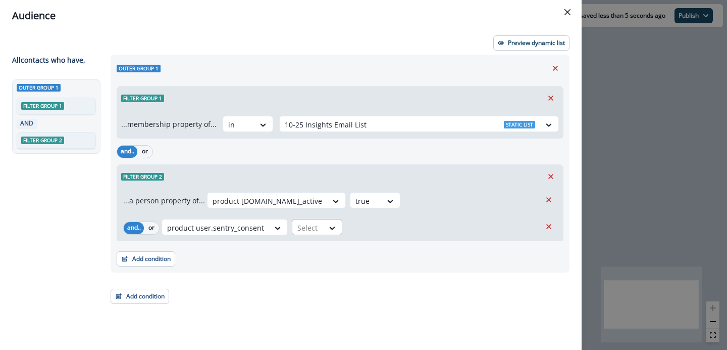
click at [320, 224] on div "Select" at bounding box center [307, 227] width 31 height 17
click at [309, 243] on div "true" at bounding box center [314, 248] width 51 height 19
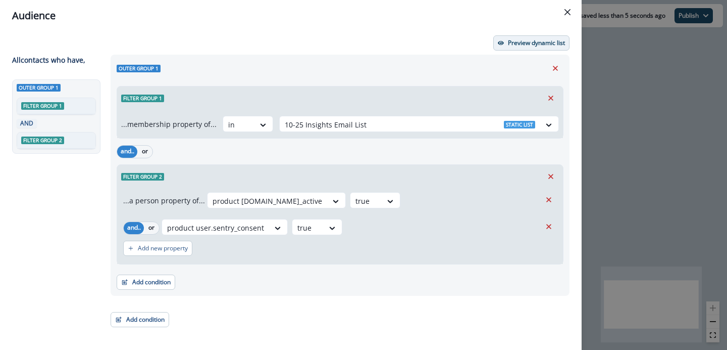
click at [539, 43] on p "Preview dynamic list" at bounding box center [536, 42] width 57 height 7
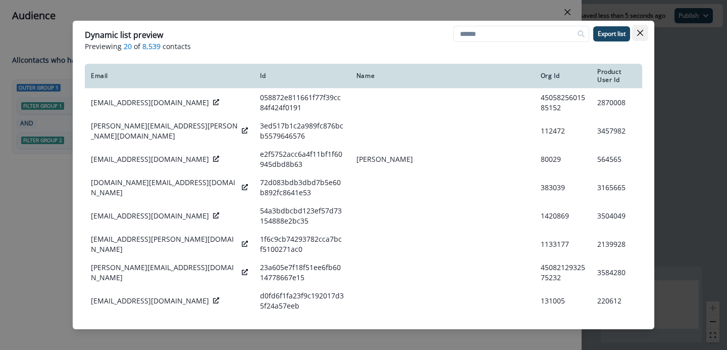
click at [640, 37] on button "Close" at bounding box center [640, 33] width 16 height 16
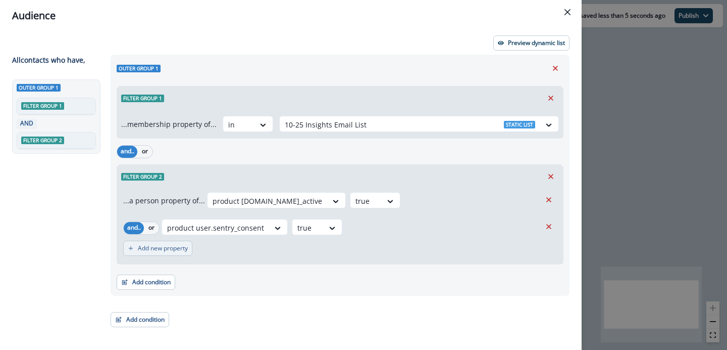
click at [173, 249] on p "Add new property" at bounding box center [163, 247] width 50 height 7
click at [204, 250] on icon at bounding box center [201, 254] width 9 height 10
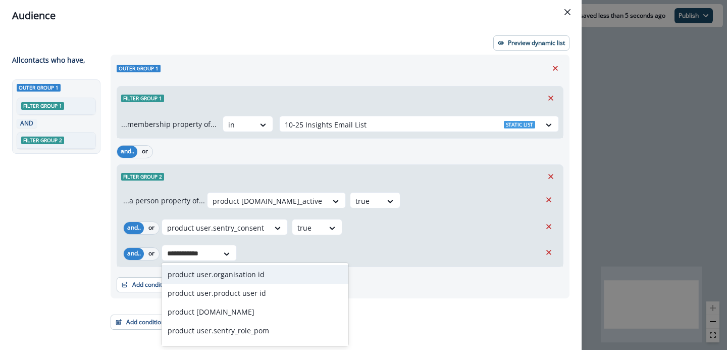
type input "**********"
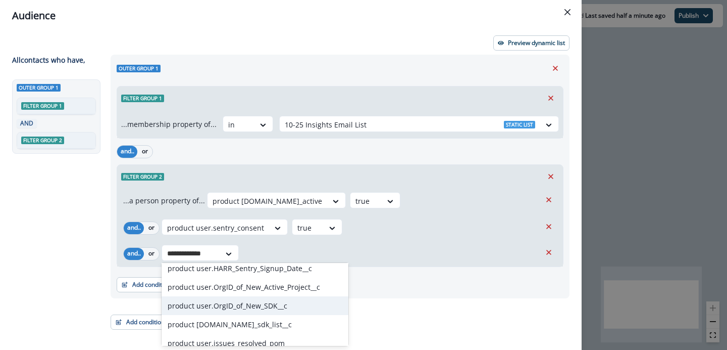
scroll to position [650, 0]
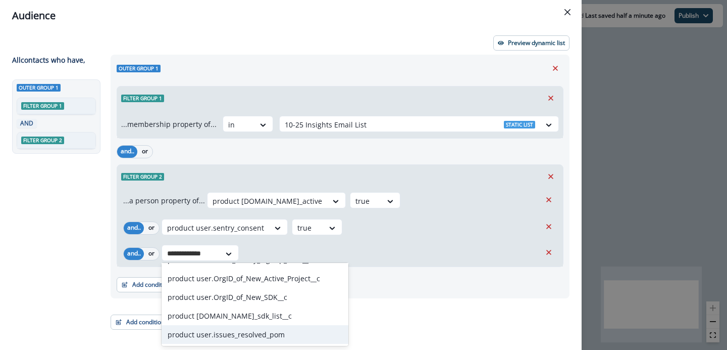
click at [244, 332] on div "product user.issues_resolved_pom" at bounding box center [255, 334] width 187 height 19
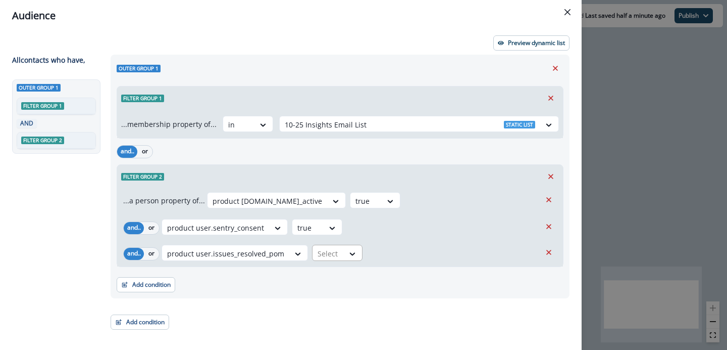
click at [338, 253] on div "Select" at bounding box center [328, 253] width 31 height 17
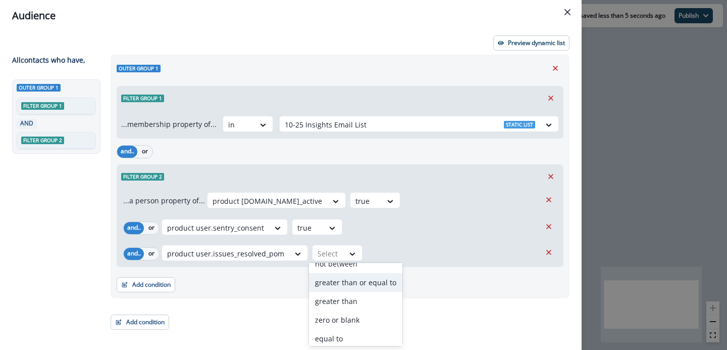
scroll to position [91, 0]
click at [337, 292] on div "greater than" at bounding box center [355, 294] width 93 height 19
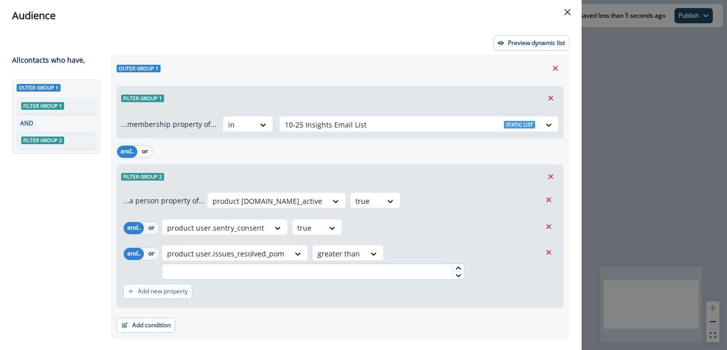
click at [342, 274] on input "text" at bounding box center [313, 271] width 303 height 16
type input "*"
click at [366, 284] on div "Add new property" at bounding box center [340, 290] width 434 height 23
click at [530, 45] on p "Preview dynamic list" at bounding box center [536, 42] width 57 height 7
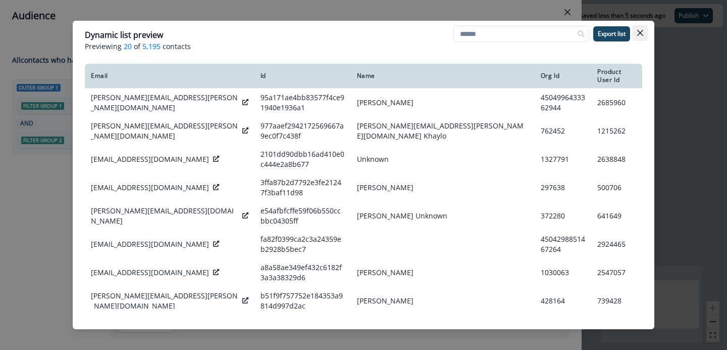
click at [636, 35] on button "Close" at bounding box center [640, 33] width 16 height 16
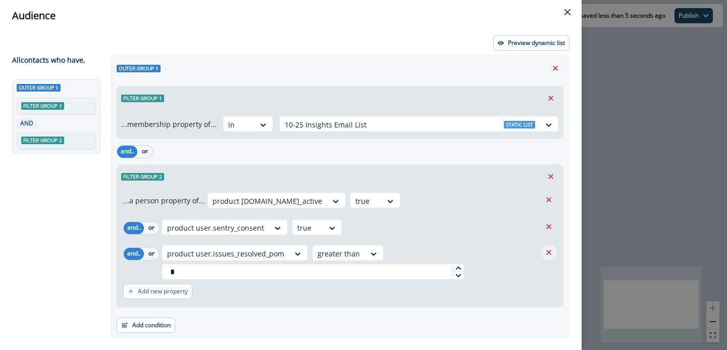
click at [546, 247] on icon "Remove" at bounding box center [548, 251] width 9 height 9
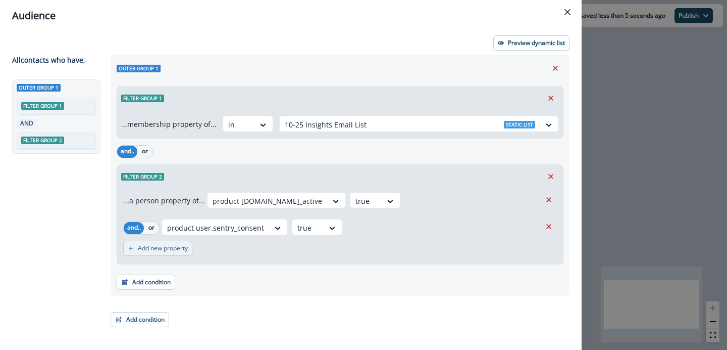
click at [173, 245] on p "Add new property" at bounding box center [163, 247] width 50 height 7
click at [200, 249] on icon at bounding box center [201, 254] width 9 height 10
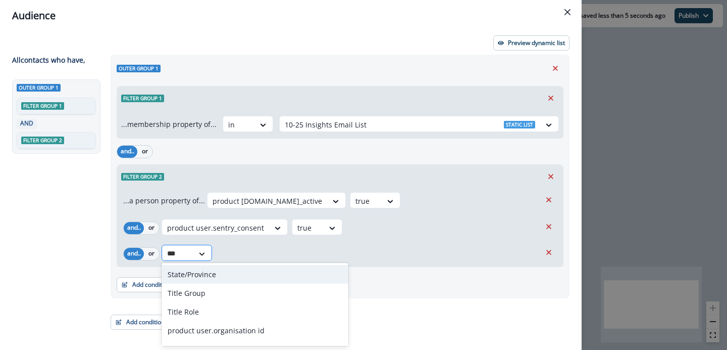
type input "****"
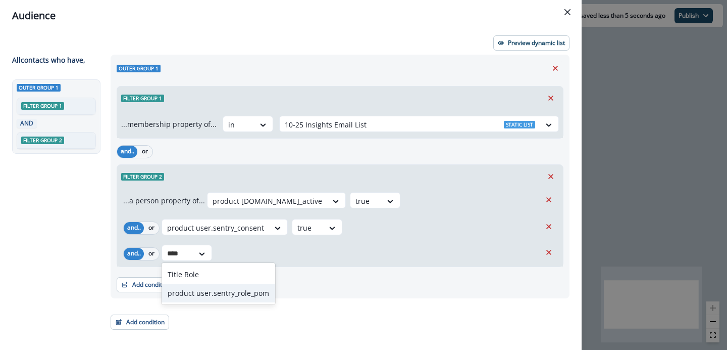
click at [211, 291] on div "product user.sentry_role_pom" at bounding box center [219, 292] width 114 height 19
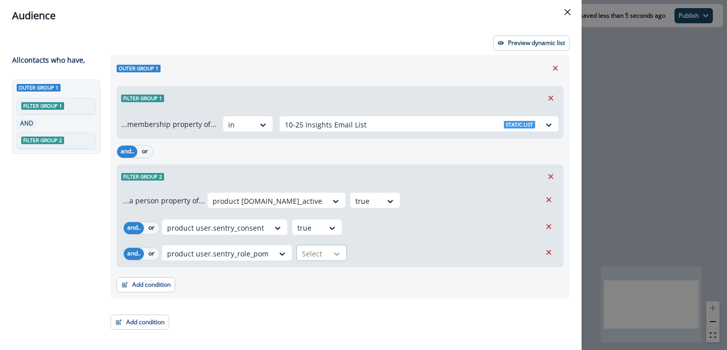
click at [329, 252] on div at bounding box center [336, 254] width 17 height 10
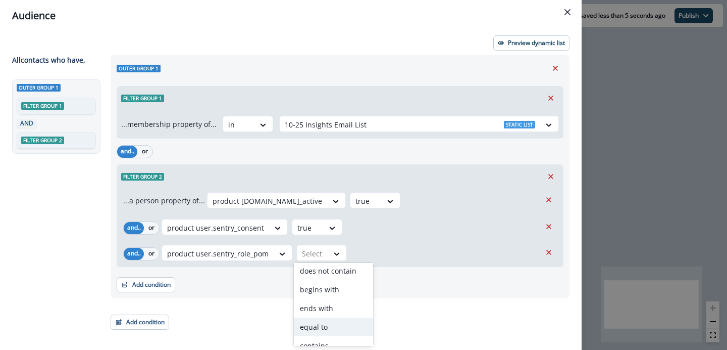
click at [316, 319] on div "equal to" at bounding box center [333, 326] width 79 height 19
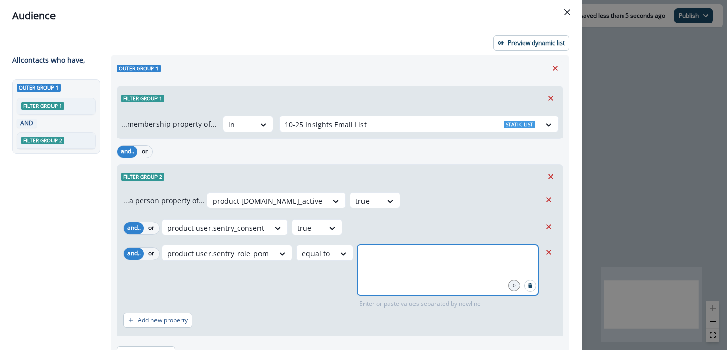
click at [381, 248] on input "text" at bounding box center [448, 257] width 178 height 20
type input "*****"
type input "*******"
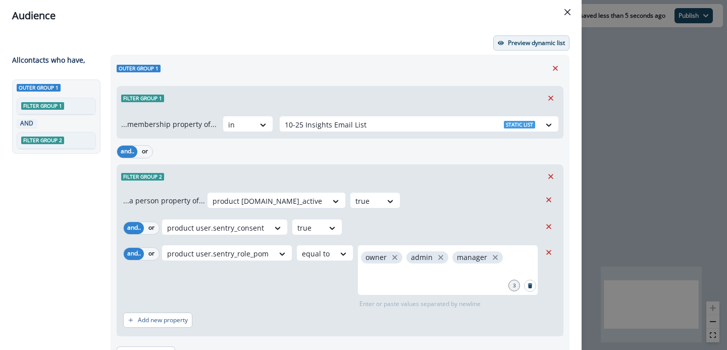
click at [524, 40] on p "Preview dynamic list" at bounding box center [536, 42] width 57 height 7
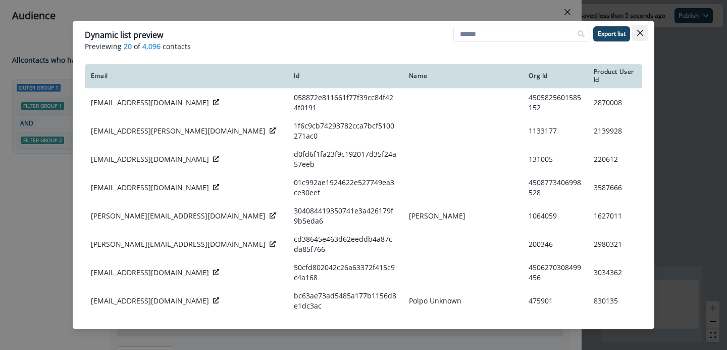
click at [638, 33] on icon "Close" at bounding box center [640, 33] width 6 height 6
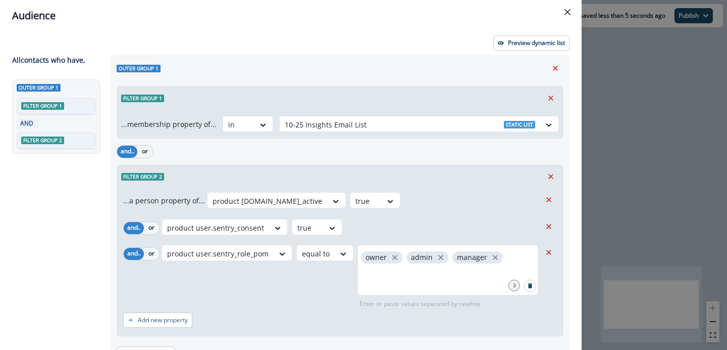
click at [381, 200] on div "product user.is_active true" at bounding box center [374, 201] width 334 height 19
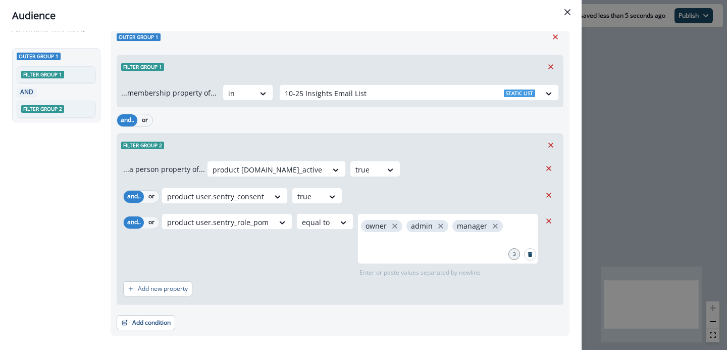
scroll to position [42, 0]
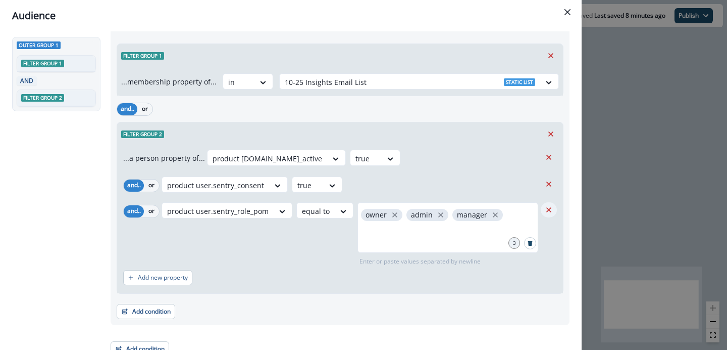
click at [549, 206] on icon "Remove" at bounding box center [548, 209] width 9 height 9
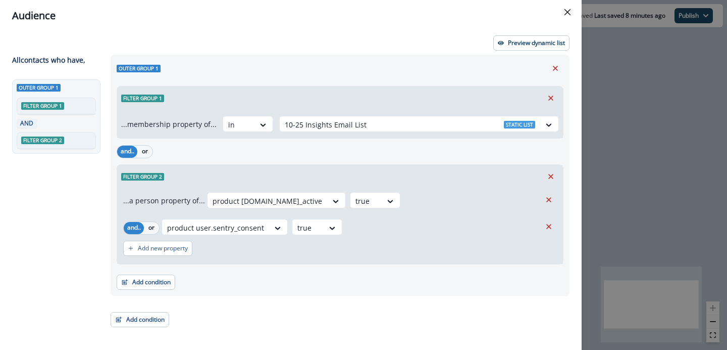
scroll to position [0, 0]
click at [548, 200] on icon "Remove" at bounding box center [549, 199] width 5 height 5
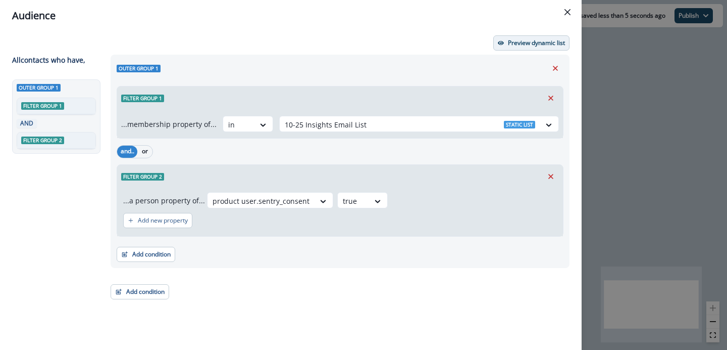
click at [536, 42] on p "Preview dynamic list" at bounding box center [536, 42] width 57 height 7
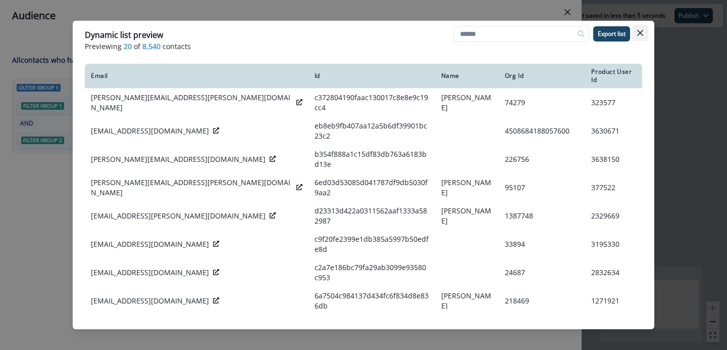
click at [642, 34] on icon "Close" at bounding box center [640, 33] width 6 height 6
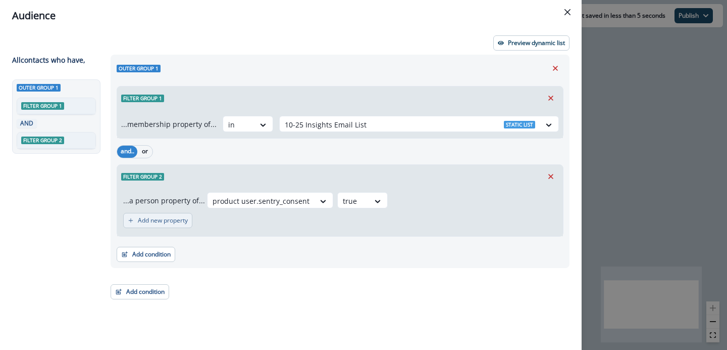
click at [182, 219] on p "Add new property" at bounding box center [163, 220] width 50 height 7
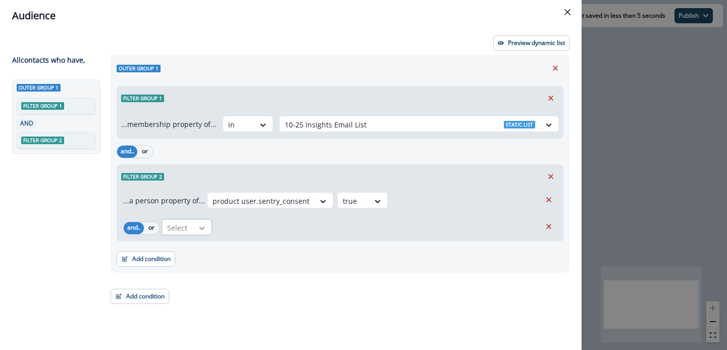
click at [201, 226] on icon at bounding box center [201, 228] width 9 height 10
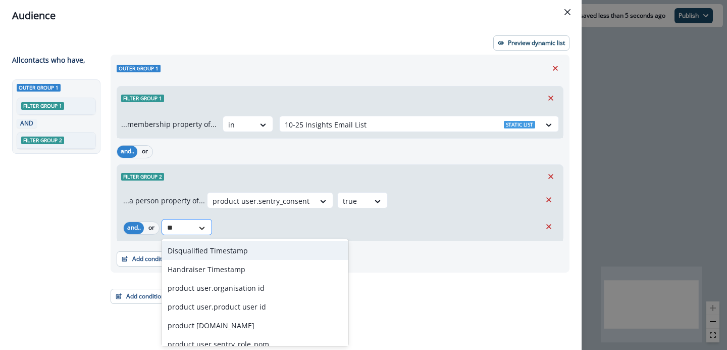
type input "*"
type input "**********"
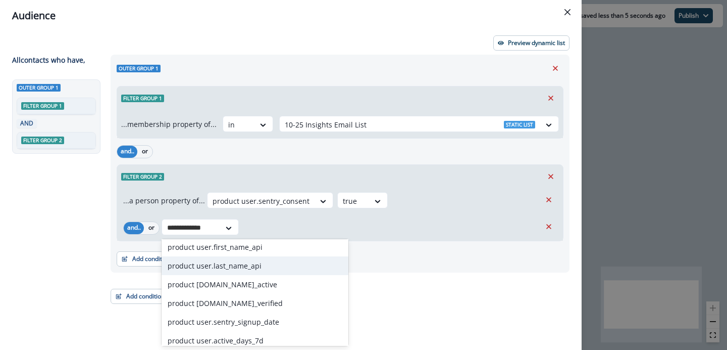
scroll to position [116, 0]
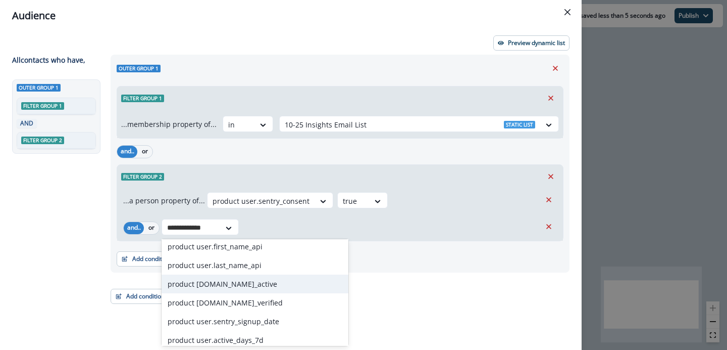
click at [218, 277] on div "product user.is_active" at bounding box center [255, 283] width 187 height 19
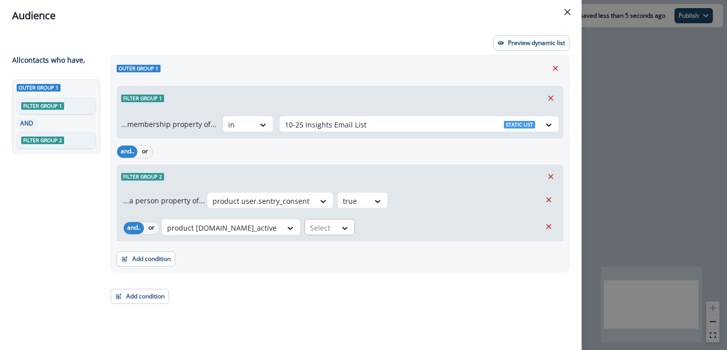
click at [305, 225] on div "Select" at bounding box center [320, 227] width 31 height 17
click at [287, 247] on div "true" at bounding box center [292, 250] width 51 height 19
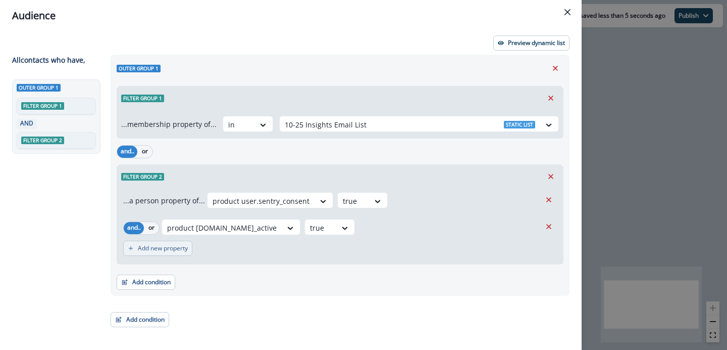
click at [172, 248] on p "Add new property" at bounding box center [163, 247] width 50 height 7
click at [201, 251] on icon at bounding box center [201, 254] width 9 height 10
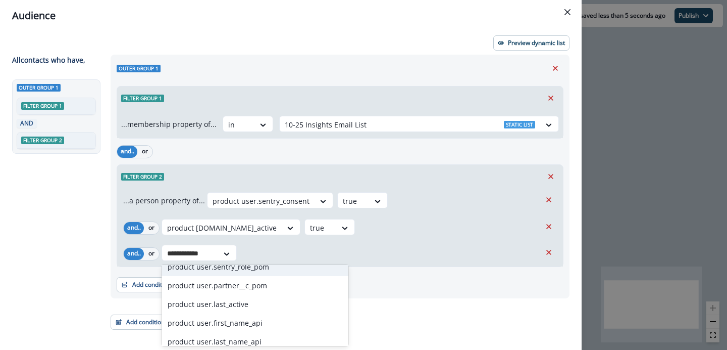
scroll to position [59, 0]
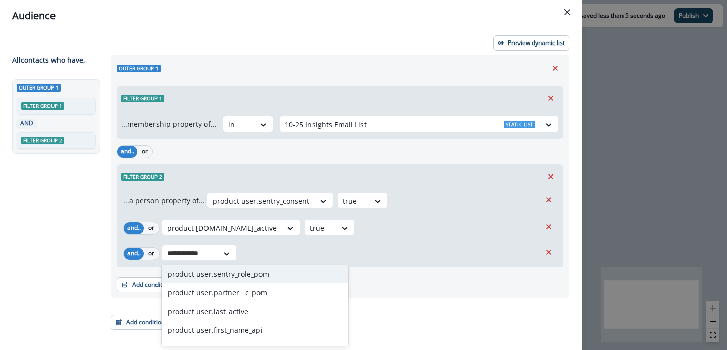
type input "**********"
click at [277, 252] on div "**********" at bounding box center [351, 252] width 379 height 16
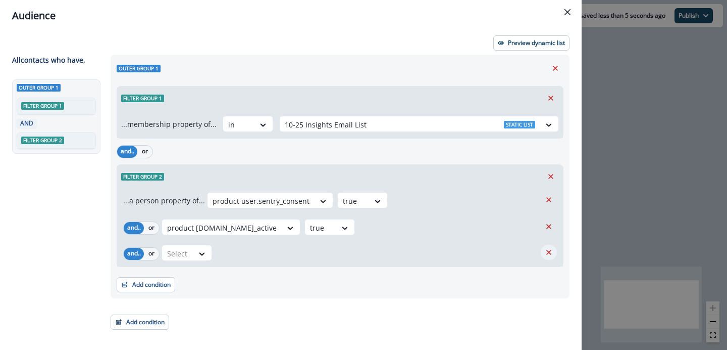
click at [547, 252] on icon "Remove" at bounding box center [548, 251] width 9 height 9
click at [157, 285] on button "Add condition" at bounding box center [146, 281] width 59 height 15
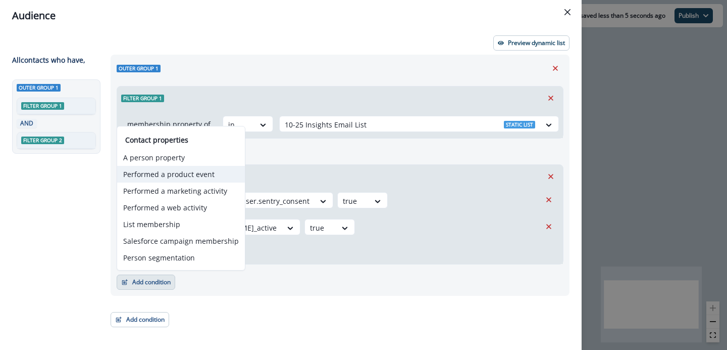
click at [177, 176] on button "Performed a product event" at bounding box center [181, 174] width 128 height 17
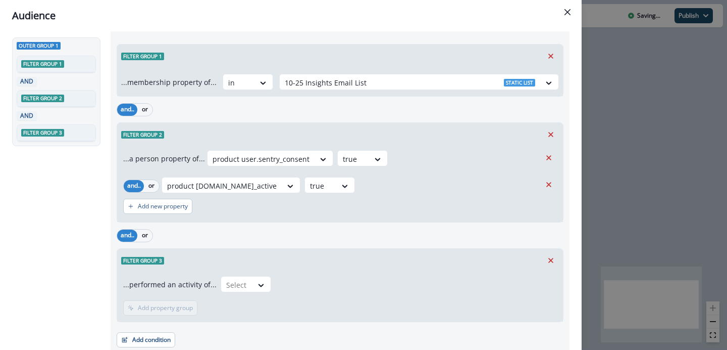
scroll to position [81, 0]
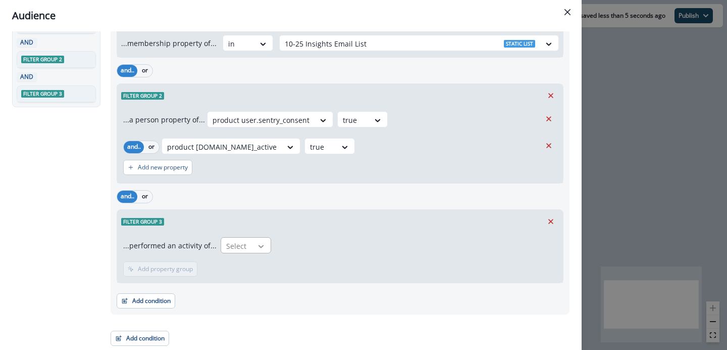
click at [257, 247] on icon at bounding box center [261, 246] width 9 height 10
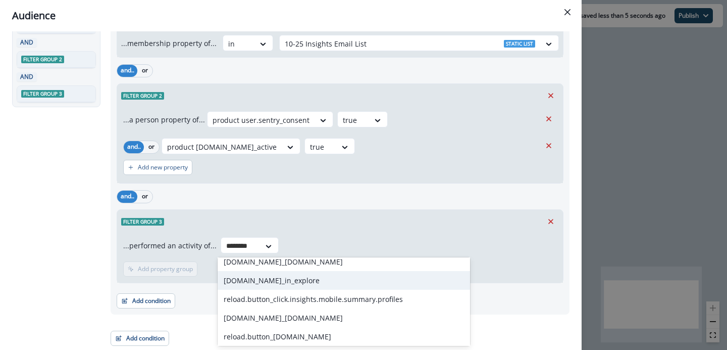
scroll to position [0, 0]
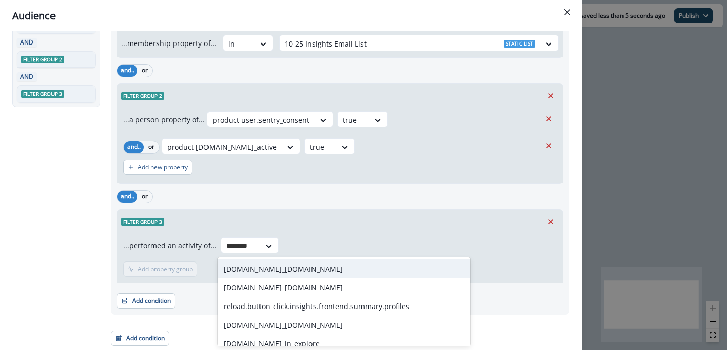
type input "********"
click at [245, 214] on div "Filter group 3" at bounding box center [340, 221] width 446 height 23
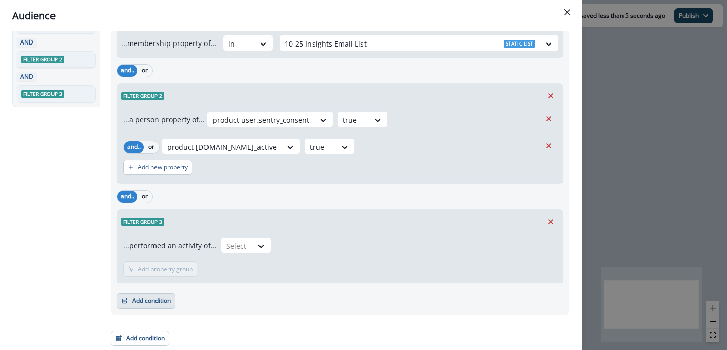
click at [156, 295] on button "Add condition" at bounding box center [146, 300] width 59 height 15
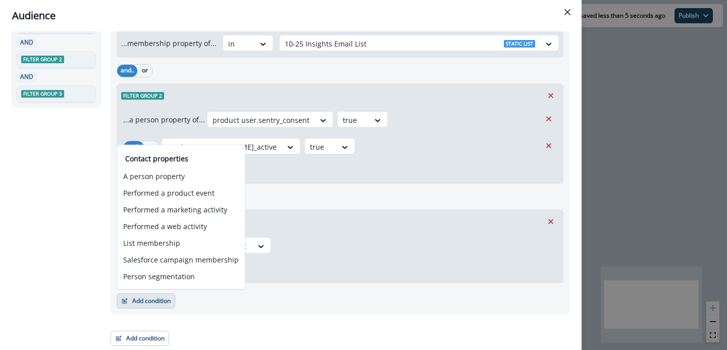
click at [257, 277] on div "...performed an activity of... Select Add frequency Add time frame Add property…" at bounding box center [340, 257] width 446 height 49
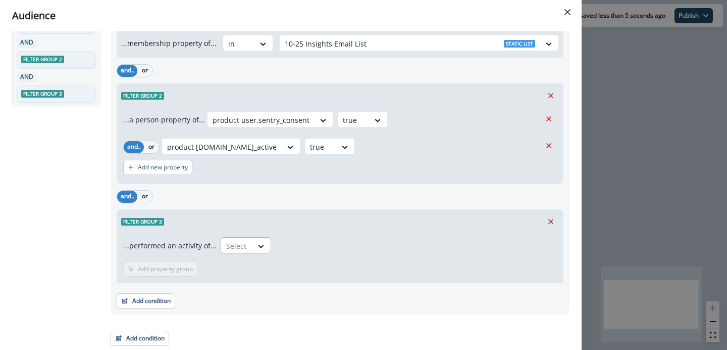
click at [247, 246] on div "Select" at bounding box center [236, 245] width 31 height 17
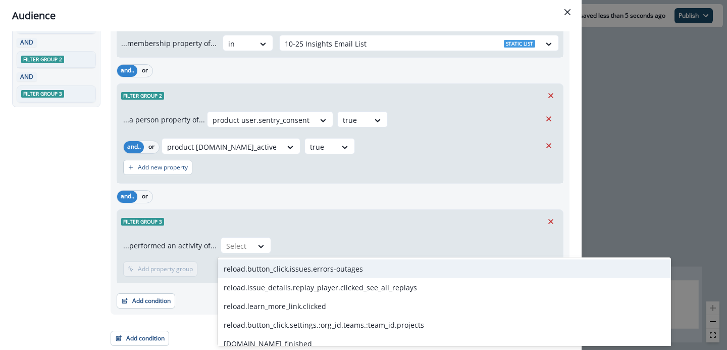
click at [329, 227] on div "Filter group 3" at bounding box center [340, 221] width 446 height 23
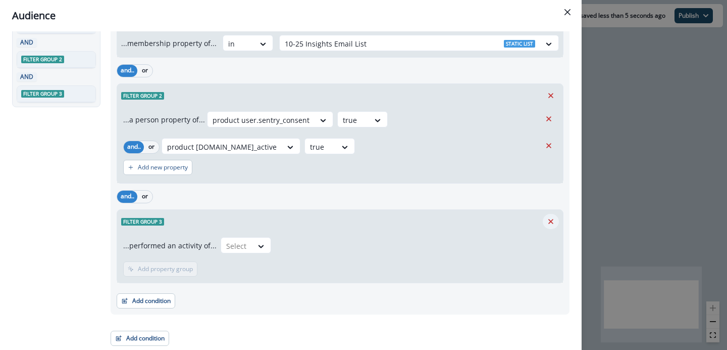
click at [553, 218] on icon "Remove" at bounding box center [551, 221] width 9 height 9
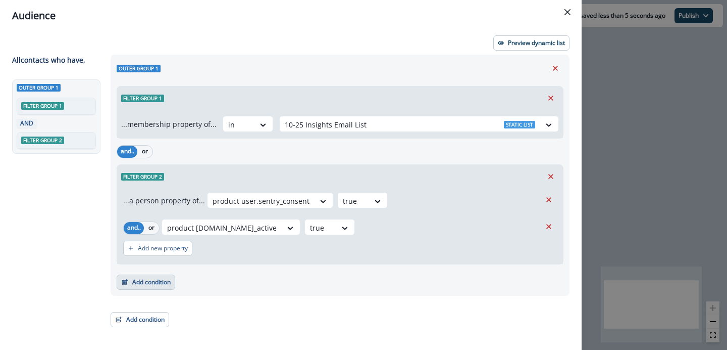
click at [147, 277] on button "Add condition" at bounding box center [146, 281] width 59 height 15
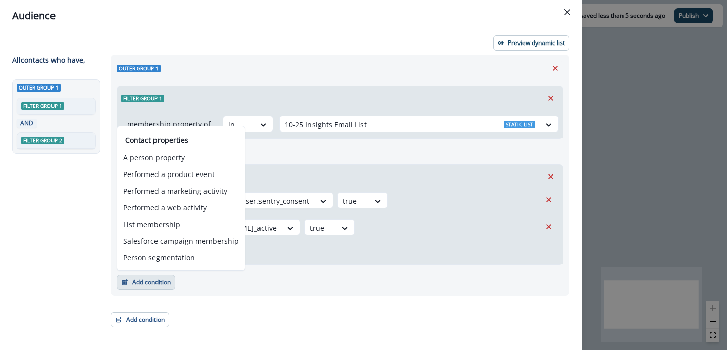
click at [278, 252] on div "Add new property" at bounding box center [340, 247] width 434 height 23
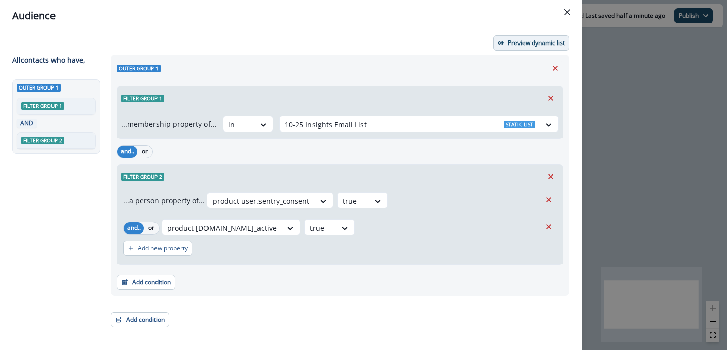
click at [533, 39] on p "Preview dynamic list" at bounding box center [536, 42] width 57 height 7
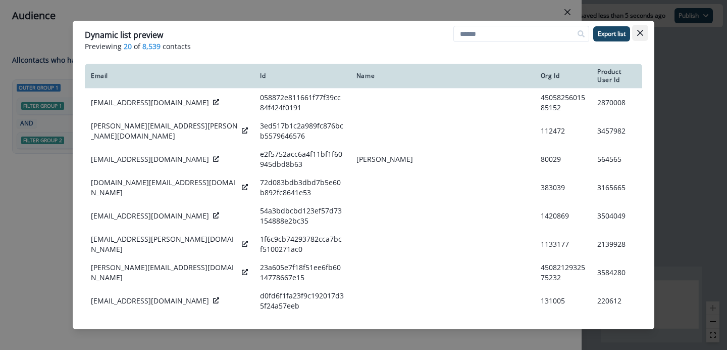
click at [639, 34] on icon "Close" at bounding box center [640, 33] width 6 height 6
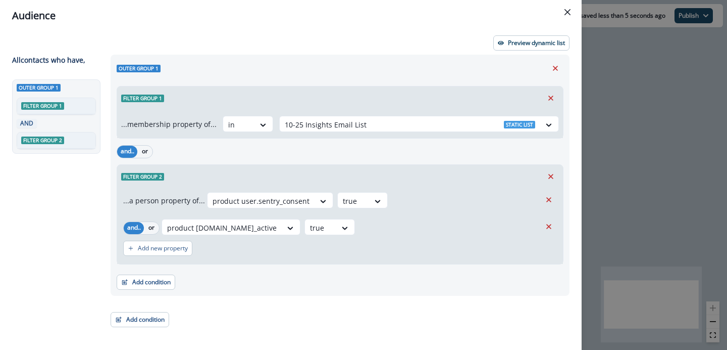
click at [408, 231] on div "product user.is_active true" at bounding box center [351, 227] width 379 height 16
click at [566, 15] on icon "Close" at bounding box center [568, 12] width 6 height 6
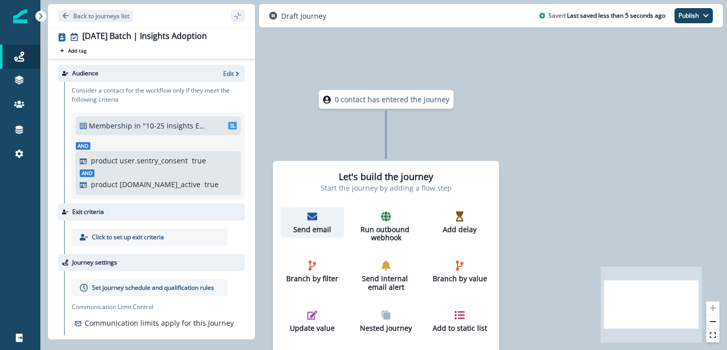
click at [303, 225] on p "Send email" at bounding box center [313, 229] width 56 height 9
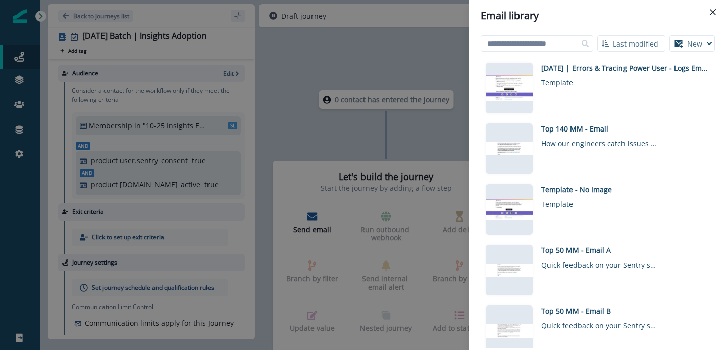
click at [696, 43] on button "New" at bounding box center [692, 43] width 45 height 16
click at [656, 73] on button "Visual editor" at bounding box center [659, 68] width 112 height 17
click at [559, 41] on input at bounding box center [537, 43] width 113 height 16
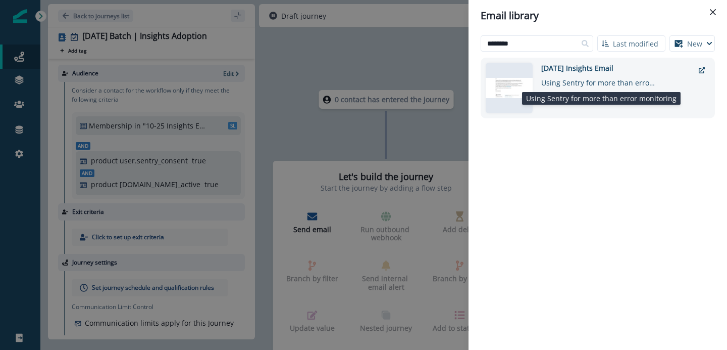
type input "********"
click at [580, 78] on div "Using Sentry for more than error monitoring" at bounding box center [599, 80] width 116 height 15
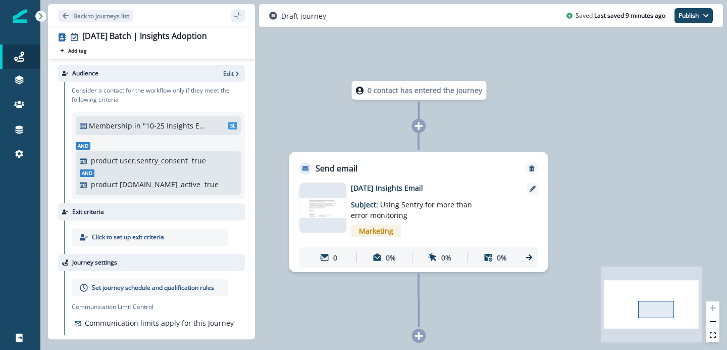
scroll to position [11, 0]
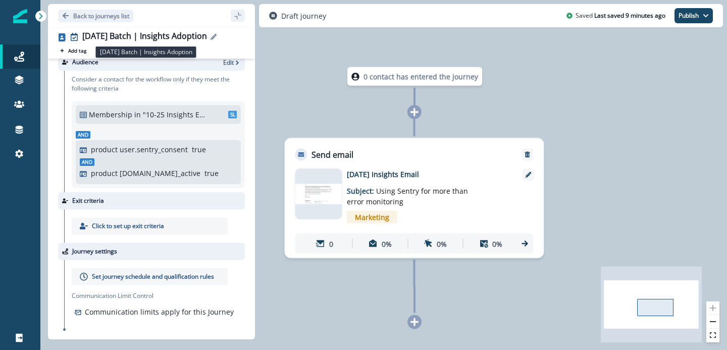
click at [149, 40] on div "2025-10-02 Batch | Insights Adoption" at bounding box center [144, 36] width 125 height 11
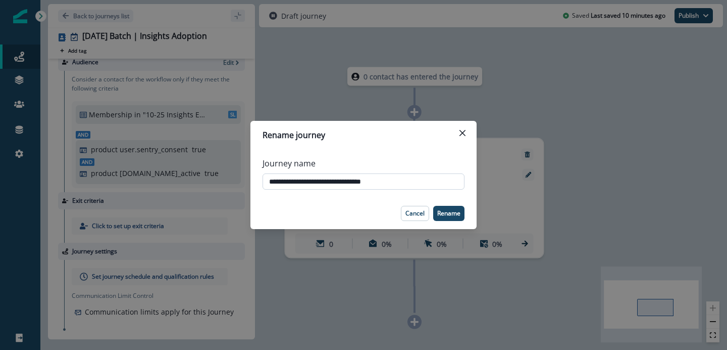
click at [328, 181] on input "**********" at bounding box center [364, 181] width 202 height 16
type input "**********"
click at [441, 215] on p "Rename" at bounding box center [448, 213] width 23 height 7
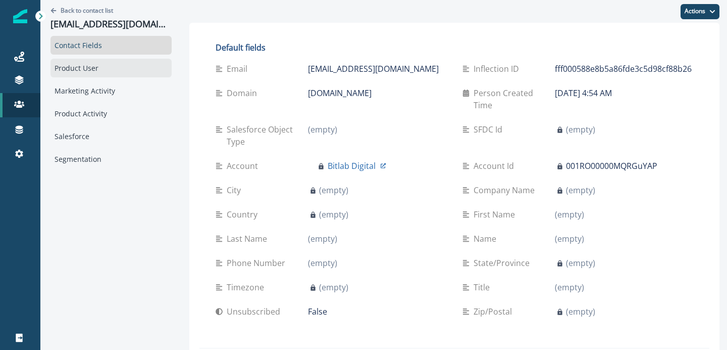
click at [88, 70] on div "Product User" at bounding box center [111, 68] width 121 height 19
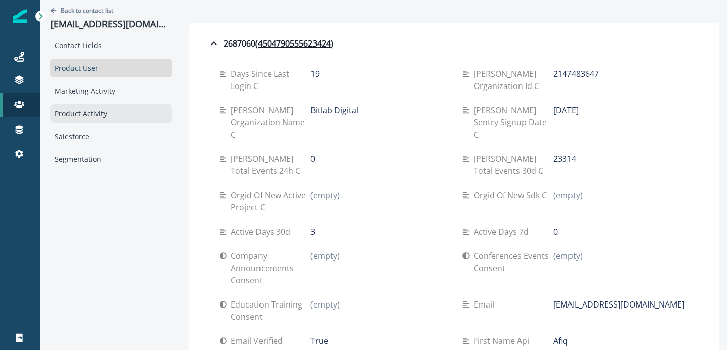
click at [88, 111] on div "Product Activity" at bounding box center [111, 113] width 121 height 19
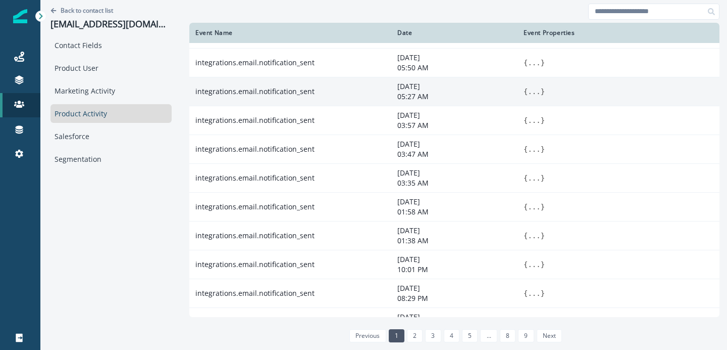
scroll to position [158, 0]
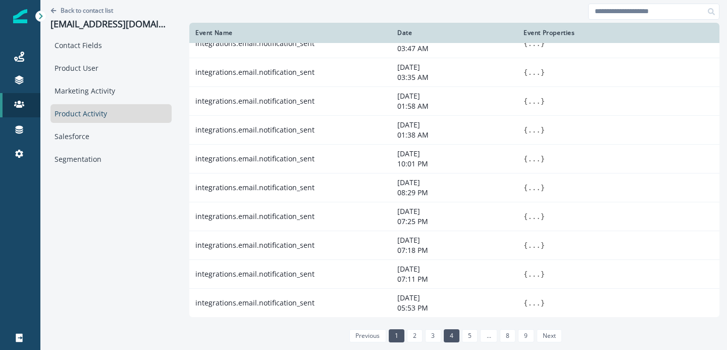
click at [444, 336] on link "4" at bounding box center [452, 335] width 16 height 13
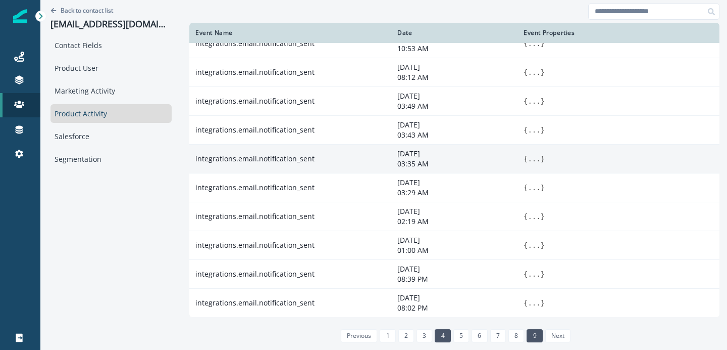
click at [527, 330] on link "9" at bounding box center [535, 335] width 16 height 13
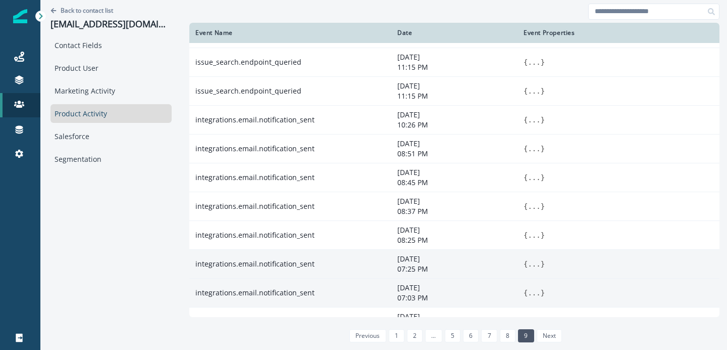
scroll to position [0, 0]
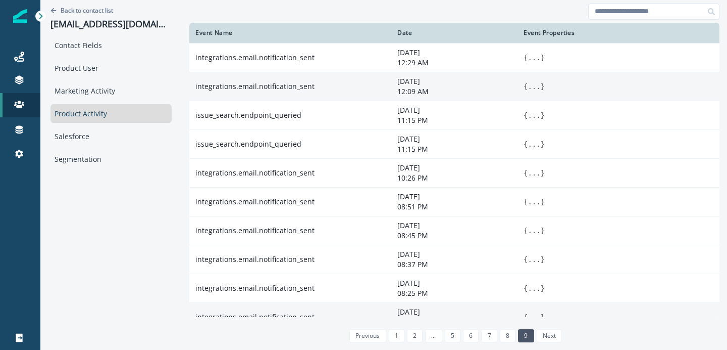
click at [528, 85] on button "..." at bounding box center [534, 86] width 13 height 10
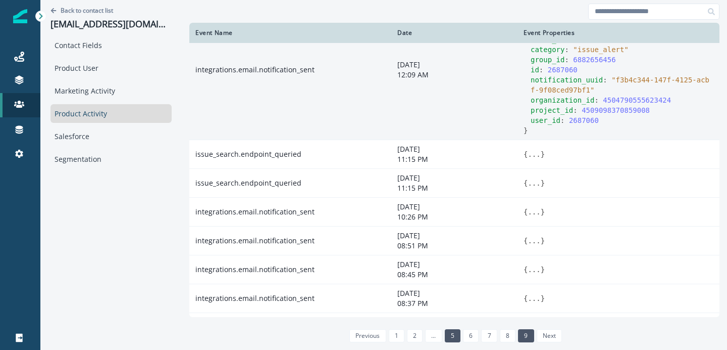
click at [445, 338] on link "5" at bounding box center [453, 335] width 16 height 13
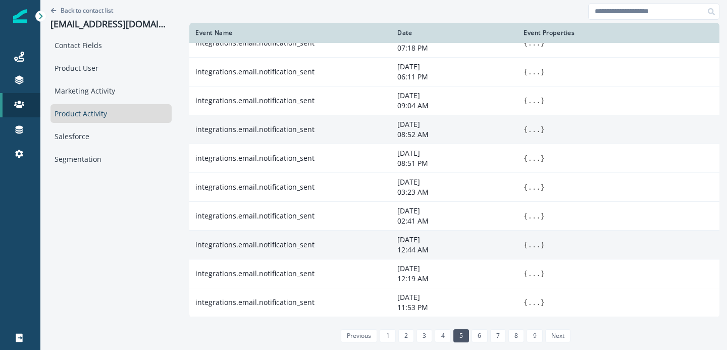
scroll to position [158, 0]
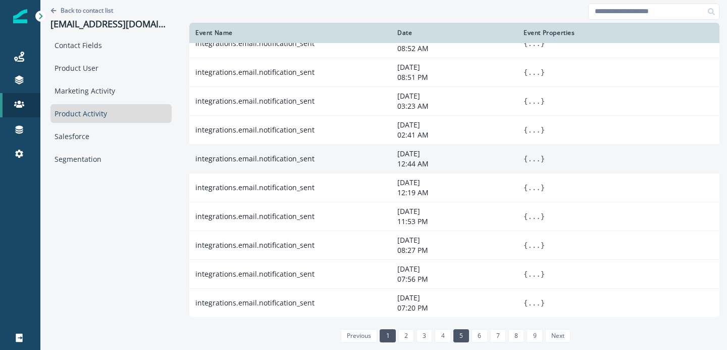
click at [383, 334] on link "1" at bounding box center [388, 335] width 16 height 13
click at [91, 11] on p "Back to contact list" at bounding box center [87, 10] width 53 height 9
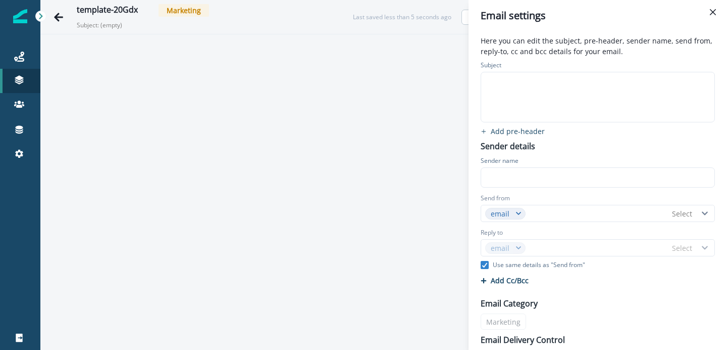
type input "*****"
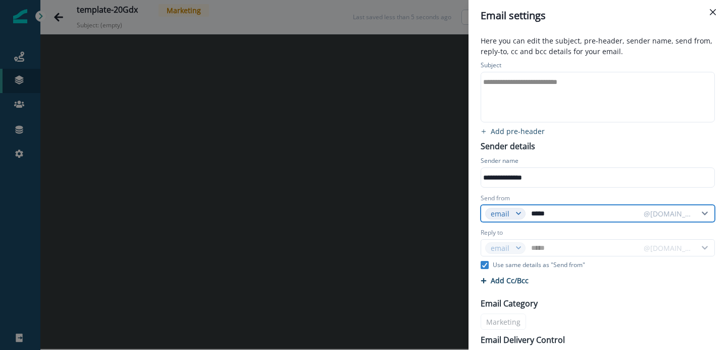
click at [533, 218] on input "*****" at bounding box center [584, 213] width 110 height 16
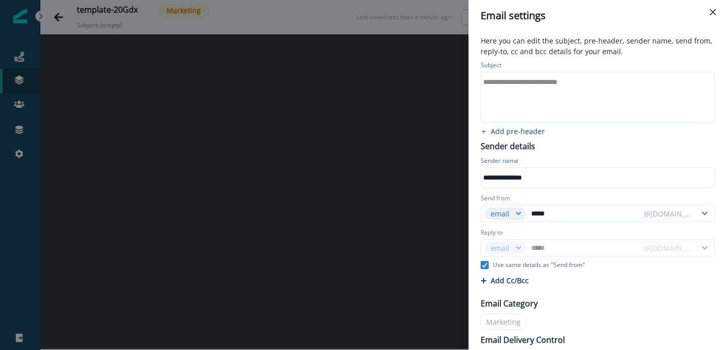
click at [530, 94] on div "**********" at bounding box center [597, 96] width 232 height 49
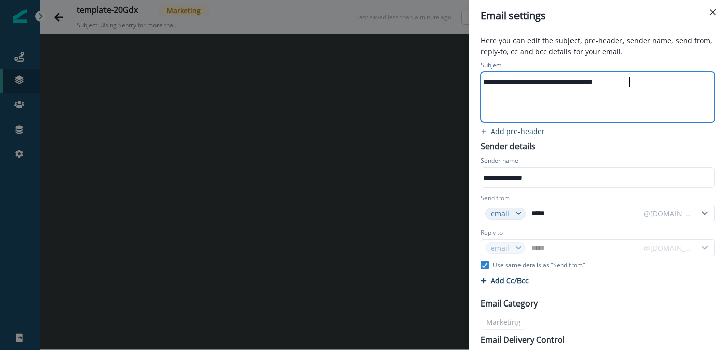
click at [596, 61] on div "Subject" at bounding box center [598, 66] width 234 height 11
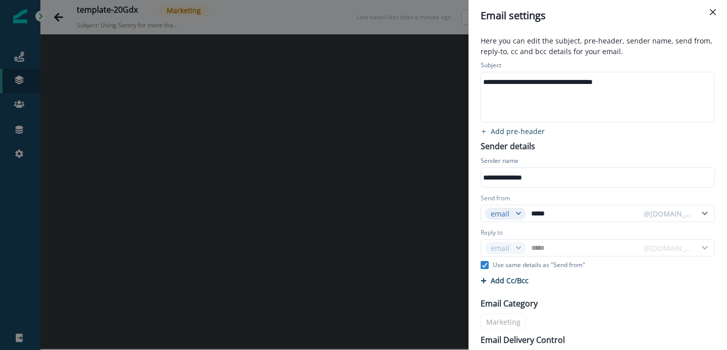
scroll to position [63, 0]
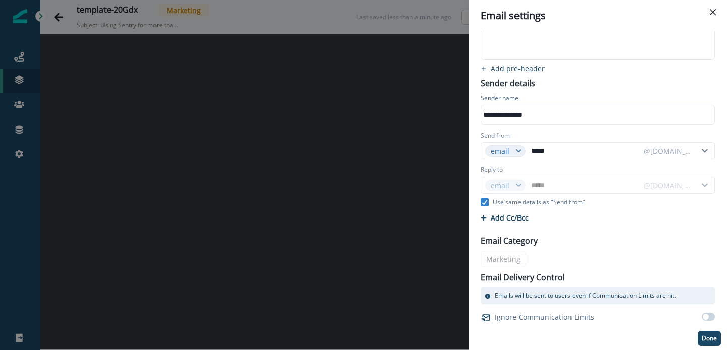
click at [512, 258] on div "Email Category Marketing Email Delivery Control Emails will be sent to users ev…" at bounding box center [598, 276] width 246 height 96
click at [709, 333] on button "Done" at bounding box center [709, 337] width 23 height 15
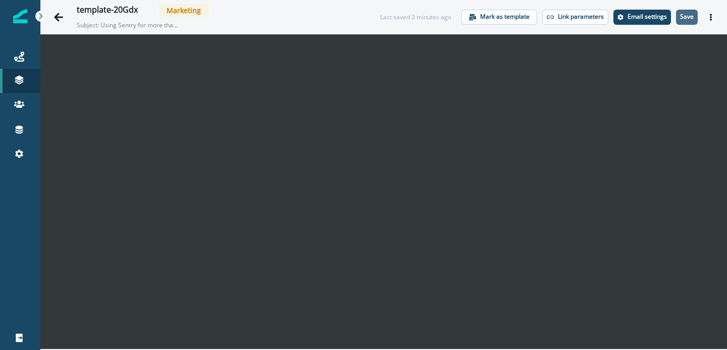
click at [683, 15] on p "Save" at bounding box center [687, 16] width 14 height 7
click at [139, 11] on button "Edit name" at bounding box center [144, 11] width 13 height 6
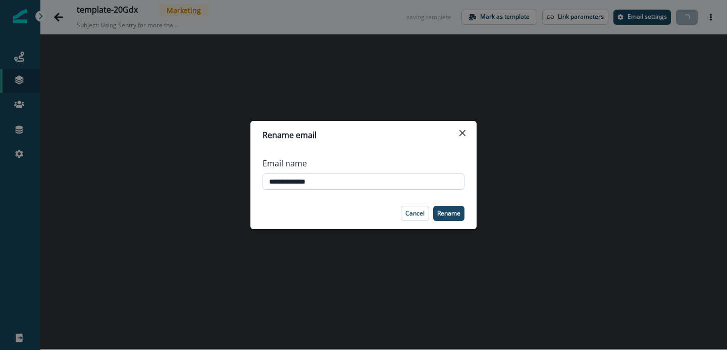
click at [322, 181] on input "**********" at bounding box center [364, 181] width 202 height 16
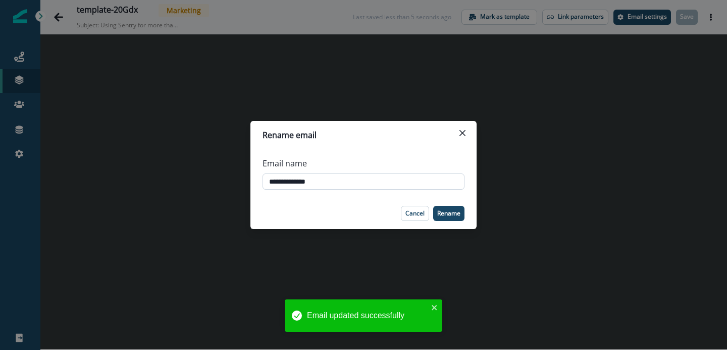
click at [322, 181] on input "**********" at bounding box center [364, 181] width 202 height 16
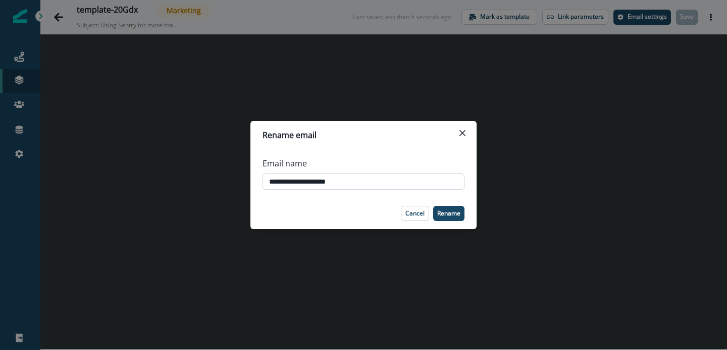
click at [299, 182] on input "**********" at bounding box center [364, 181] width 202 height 16
type input "**********"
click at [441, 204] on footer "Cancel Rename" at bounding box center [364, 212] width 226 height 31
click at [441, 211] on p "Rename" at bounding box center [448, 213] width 23 height 7
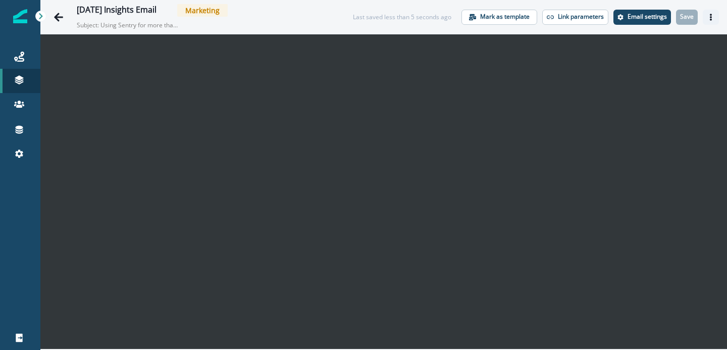
click at [713, 18] on icon "Actions" at bounding box center [711, 17] width 7 height 7
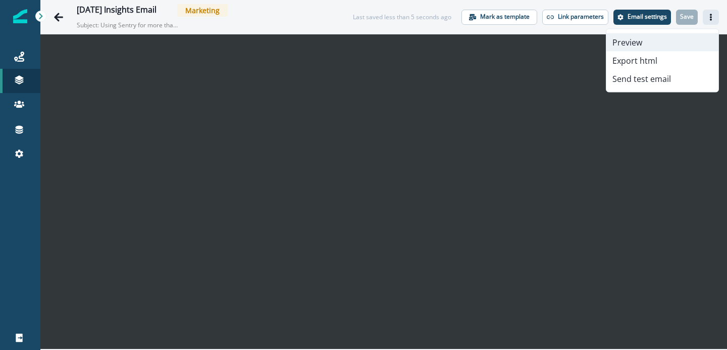
click at [638, 42] on button "Preview" at bounding box center [663, 42] width 112 height 18
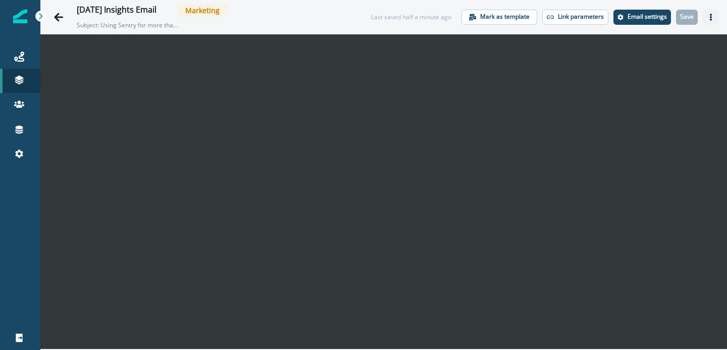
click at [709, 19] on icon "Actions" at bounding box center [711, 17] width 7 height 7
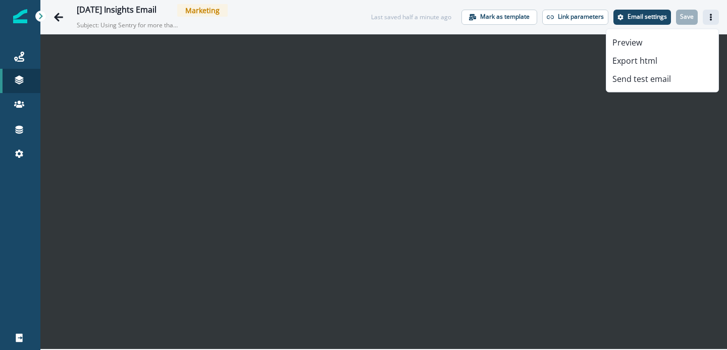
click at [657, 1] on div "2025-10-02 Insights Email Marketing Subject: Using Sentry for more than error m…" at bounding box center [383, 17] width 687 height 34
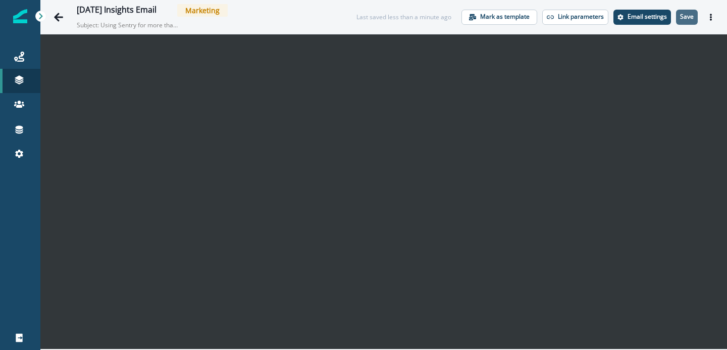
click at [683, 14] on p "Save" at bounding box center [687, 16] width 14 height 7
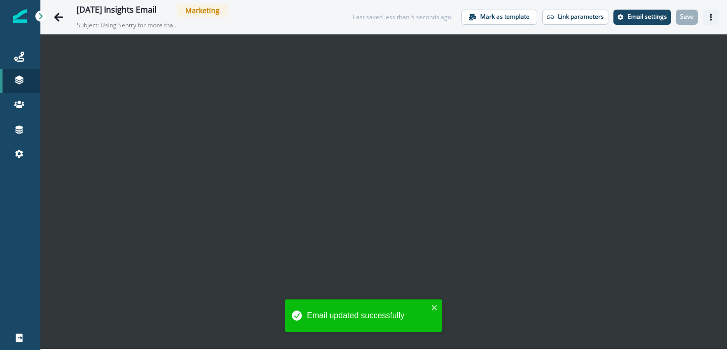
click at [705, 18] on button "Actions" at bounding box center [711, 17] width 16 height 15
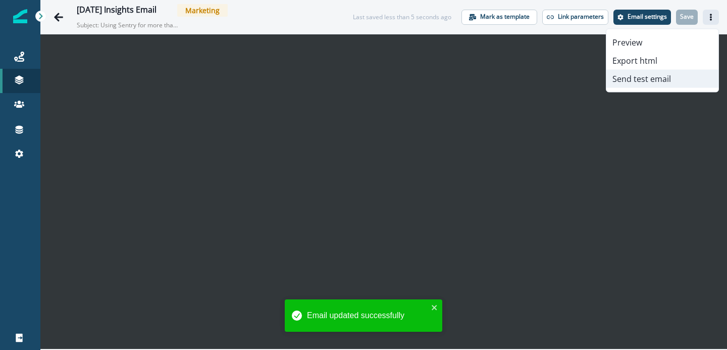
click at [646, 79] on button "Send test email" at bounding box center [663, 79] width 112 height 18
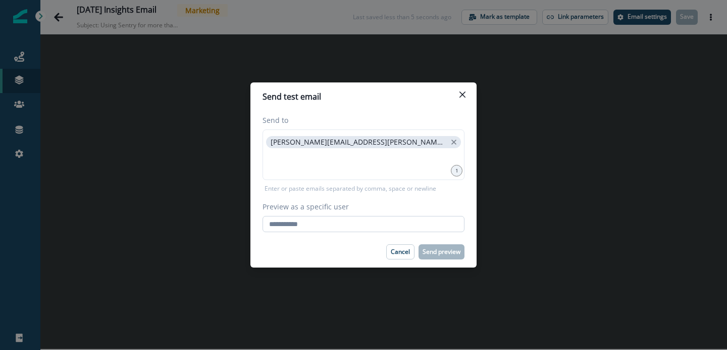
click at [367, 223] on input "Preview as a specific user" at bounding box center [364, 224] width 202 height 16
type input "**********"
click at [375, 253] on div "Cancel Send preview" at bounding box center [364, 251] width 202 height 15
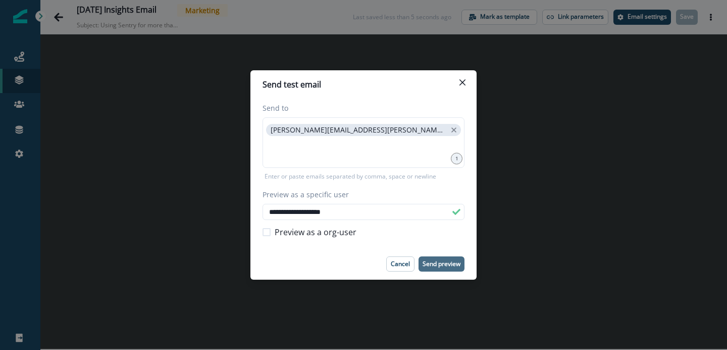
click at [439, 261] on p "Send preview" at bounding box center [442, 263] width 38 height 7
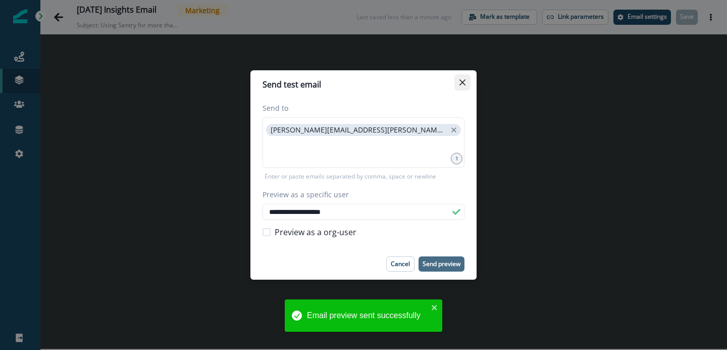
click at [466, 85] on button "Close" at bounding box center [463, 82] width 16 height 16
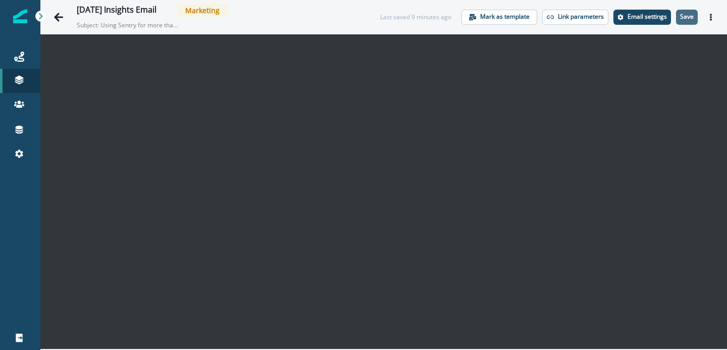
click at [696, 17] on button "Save" at bounding box center [687, 17] width 22 height 15
click at [681, 17] on p "Save" at bounding box center [687, 16] width 14 height 7
click at [692, 15] on p "Save" at bounding box center [687, 16] width 14 height 7
click at [717, 13] on button "Actions" at bounding box center [711, 17] width 16 height 15
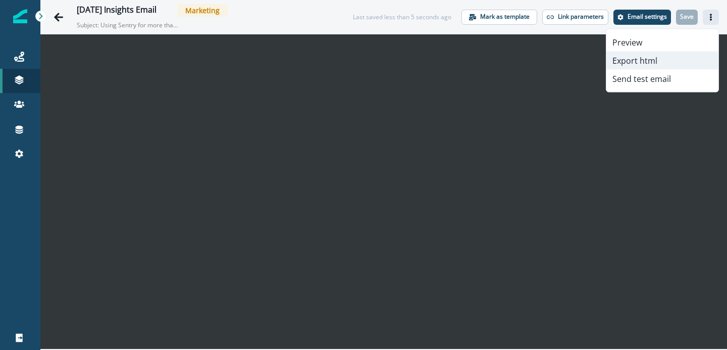
click at [672, 52] on button "Export html" at bounding box center [663, 61] width 112 height 18
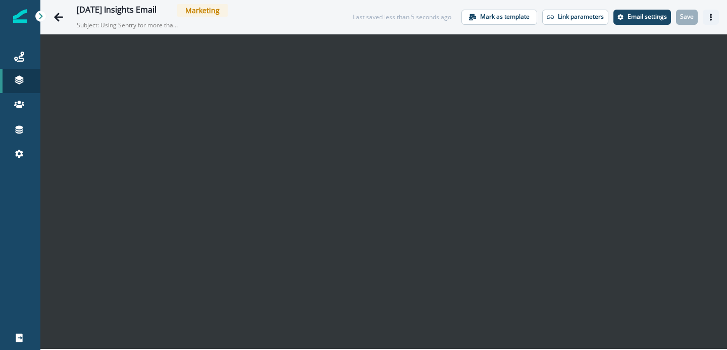
click at [712, 17] on icon "Actions" at bounding box center [711, 17] width 7 height 7
click at [711, 17] on icon "Actions" at bounding box center [711, 17] width 2 height 7
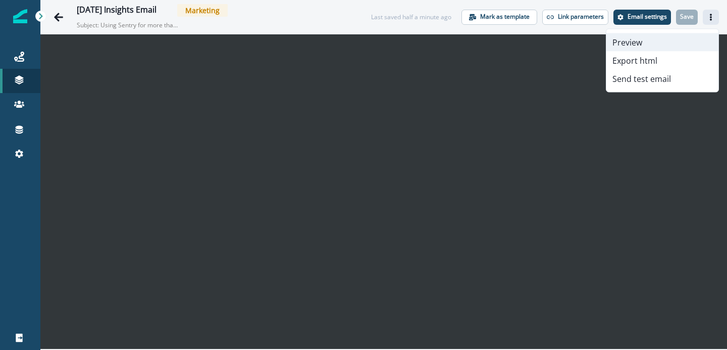
click at [666, 43] on button "Preview" at bounding box center [663, 42] width 112 height 18
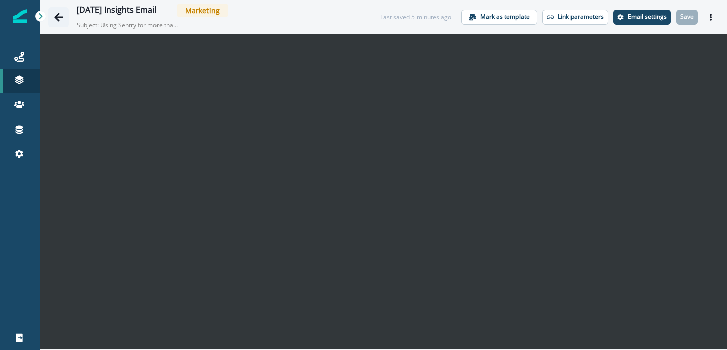
click at [56, 14] on icon "Go back" at bounding box center [59, 17] width 10 height 10
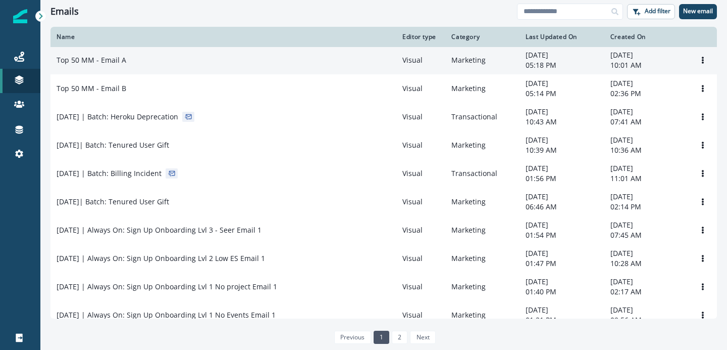
scroll to position [42, 0]
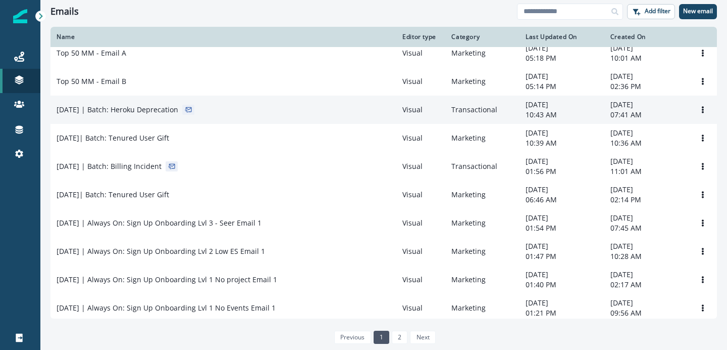
click at [237, 117] on td "[DATE] | Batch: Heroku Deprecation" at bounding box center [224, 109] width 346 height 28
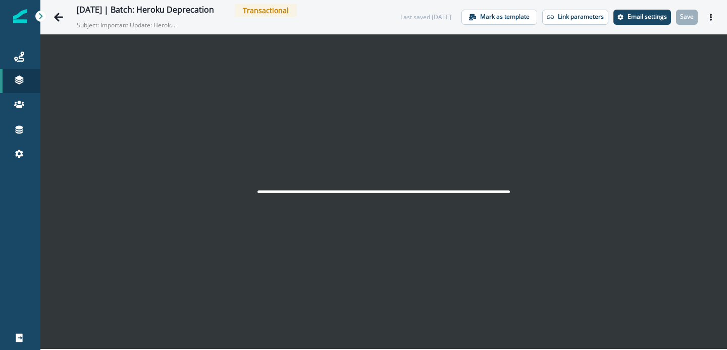
click at [275, 145] on div at bounding box center [383, 191] width 687 height 314
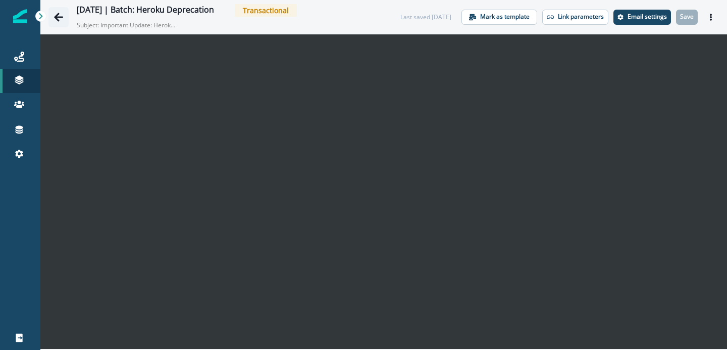
click at [50, 13] on button "Go back" at bounding box center [58, 17] width 20 height 20
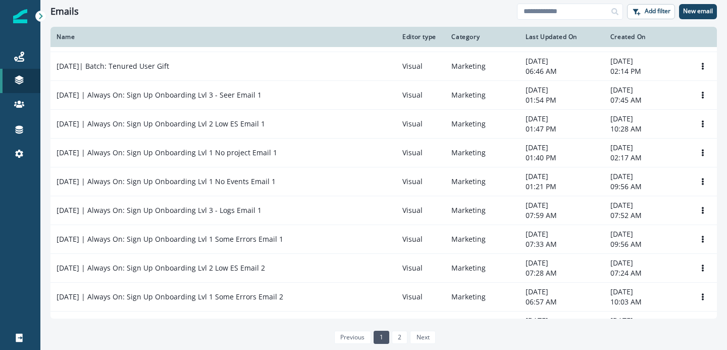
scroll to position [277, 0]
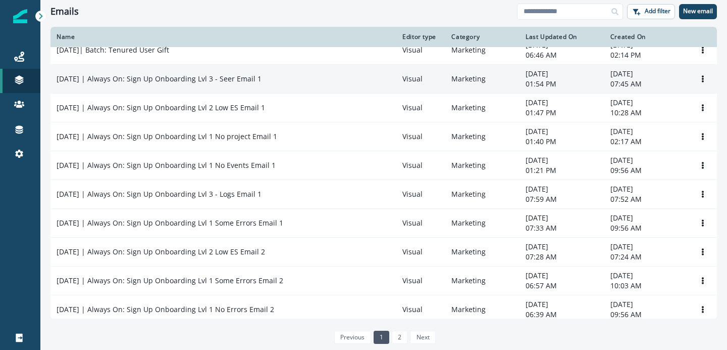
click at [240, 81] on p "2025-08-25 | Always On: Sign Up Onboarding Lvl 3 - Seer Email 1" at bounding box center [159, 79] width 205 height 10
